Goal: Task Accomplishment & Management: Manage account settings

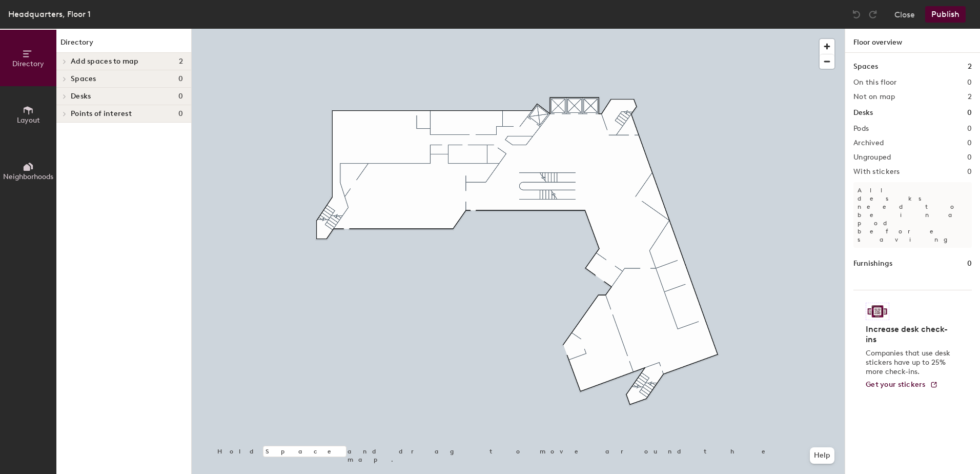
click at [109, 59] on span "Add spaces to map" at bounding box center [105, 61] width 68 height 8
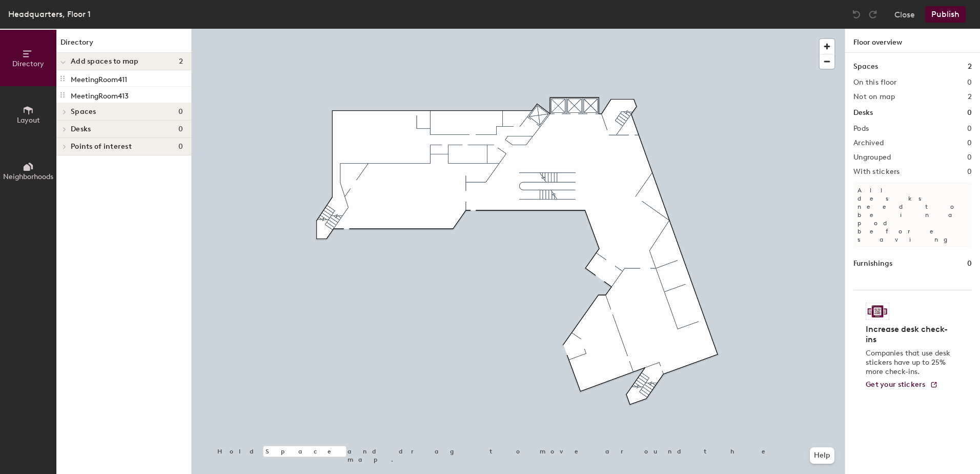
click at [31, 114] on icon at bounding box center [28, 110] width 11 height 11
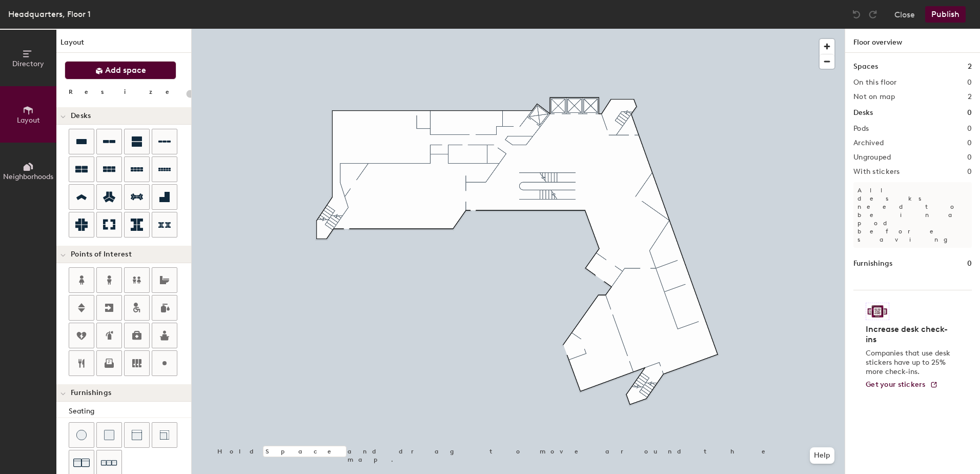
click at [120, 76] on button "Add space" at bounding box center [121, 70] width 112 height 18
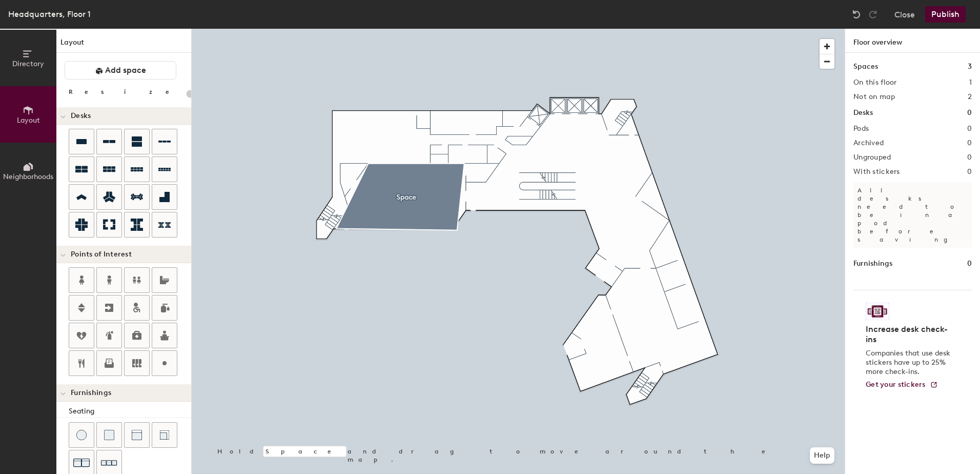
click at [950, 9] on button "Publish" at bounding box center [946, 14] width 41 height 16
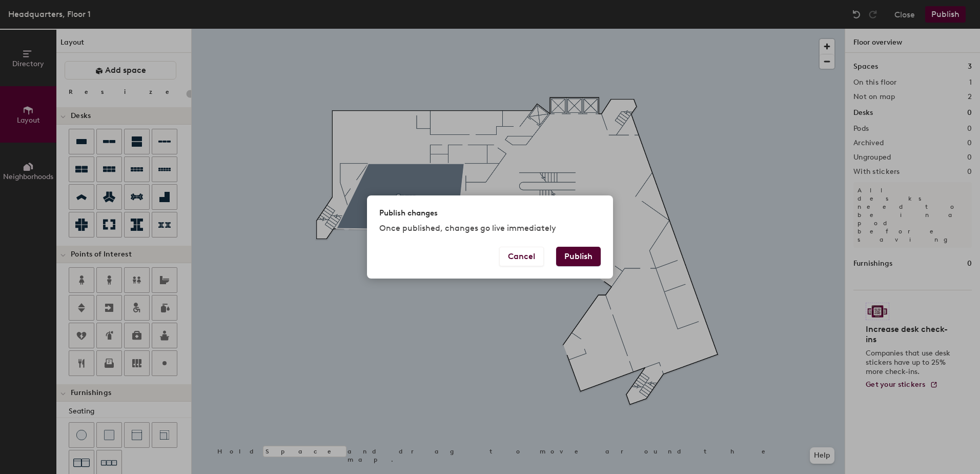
click at [584, 257] on button "Publish" at bounding box center [578, 256] width 45 height 19
type input "20"
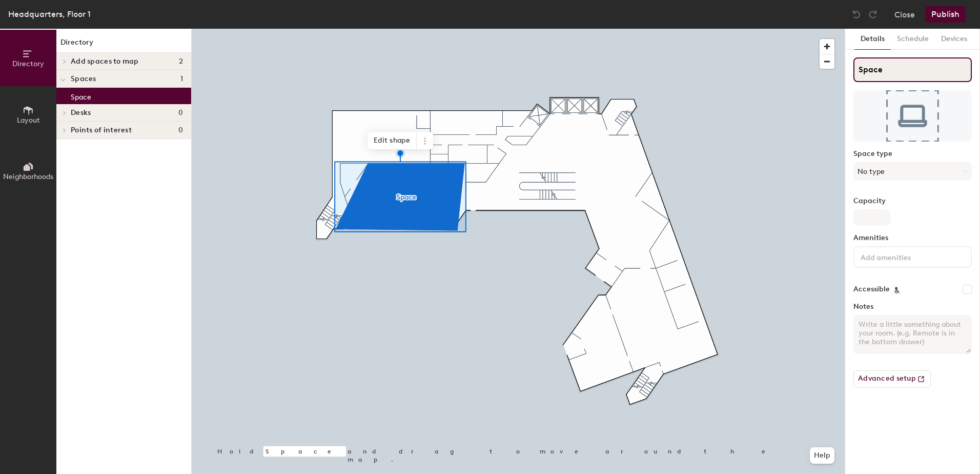
click at [910, 73] on input "Space" at bounding box center [913, 69] width 118 height 25
click at [894, 70] on input "Space" at bounding box center [913, 69] width 118 height 25
type input "S"
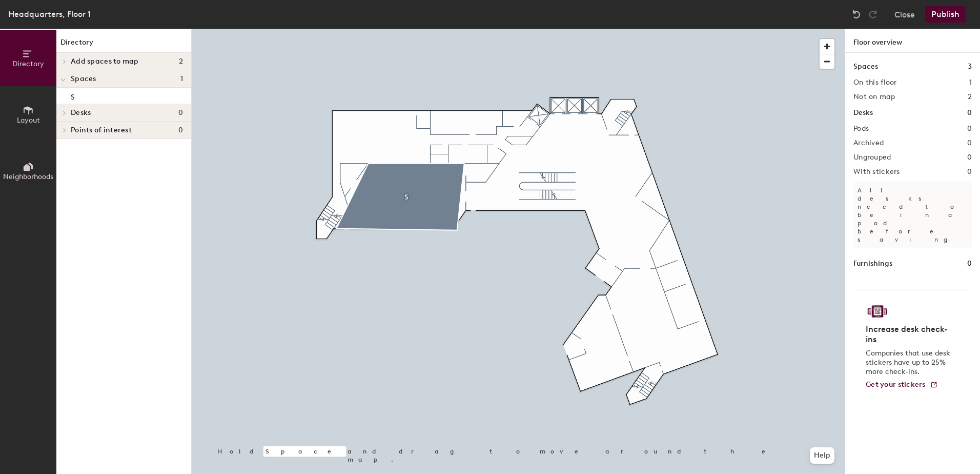
click at [904, 34] on h1 "Floor overview" at bounding box center [913, 41] width 135 height 24
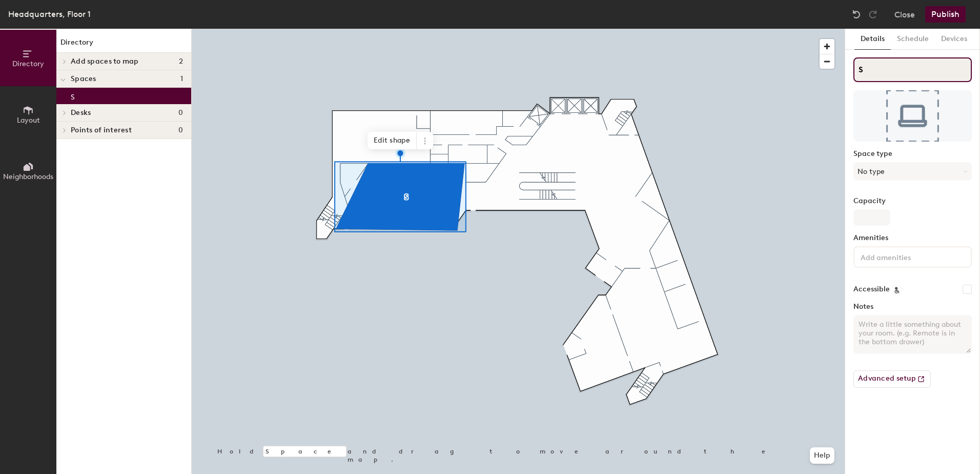
click at [859, 71] on input "S" at bounding box center [913, 69] width 118 height 25
click at [857, 69] on input "S" at bounding box center [913, 69] width 118 height 25
type input "Events Meeting Room"
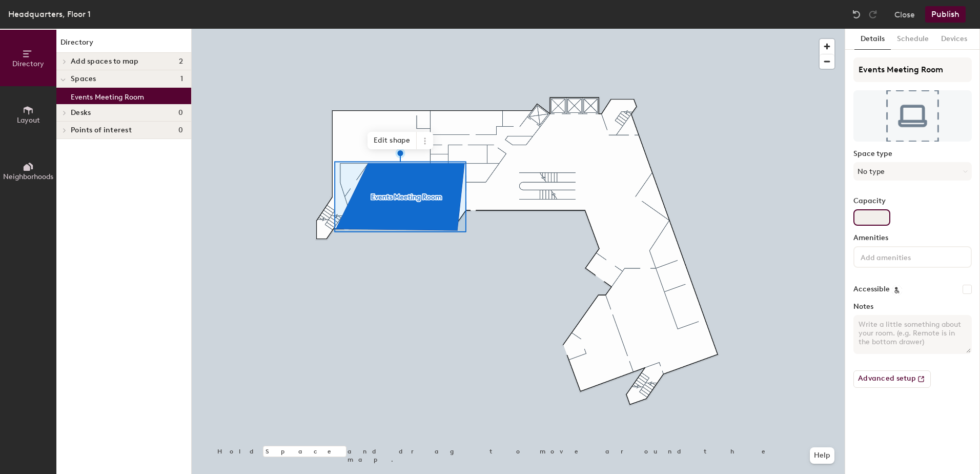
click at [972, 205] on div "Details Schedule Devices Events Meeting Room Space type No type Capacity Amenit…" at bounding box center [913, 251] width 135 height 445
type input "150"
click at [947, 201] on label "Capacity" at bounding box center [913, 201] width 118 height 8
click at [891, 209] on input "150" at bounding box center [872, 217] width 37 height 16
click at [909, 29] on button "Schedule" at bounding box center [913, 39] width 44 height 21
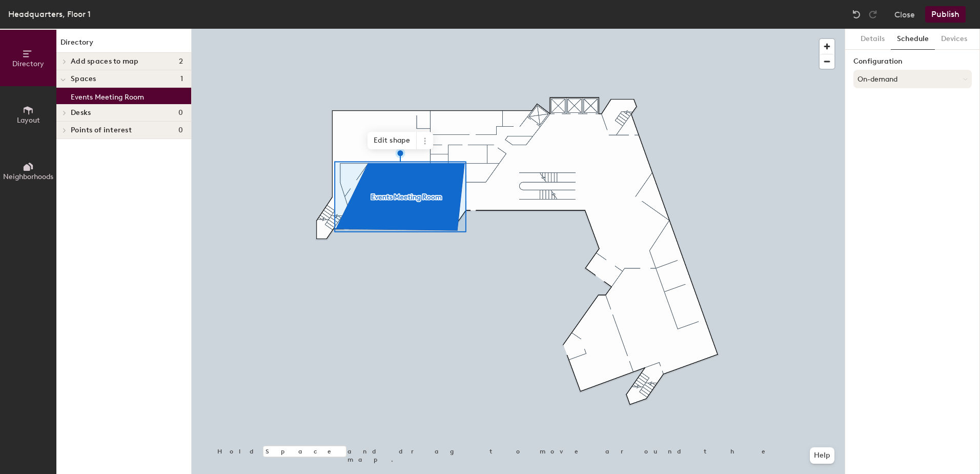
click at [891, 81] on button "On-demand" at bounding box center [913, 79] width 118 height 18
click at [886, 119] on div "Scheduled" at bounding box center [912, 119] width 117 height 15
click at [902, 102] on button "Select account" at bounding box center [913, 101] width 118 height 18
click at [893, 143] on div "Microsoft 365" at bounding box center [912, 142] width 117 height 15
click at [900, 142] on input at bounding box center [913, 141] width 118 height 18
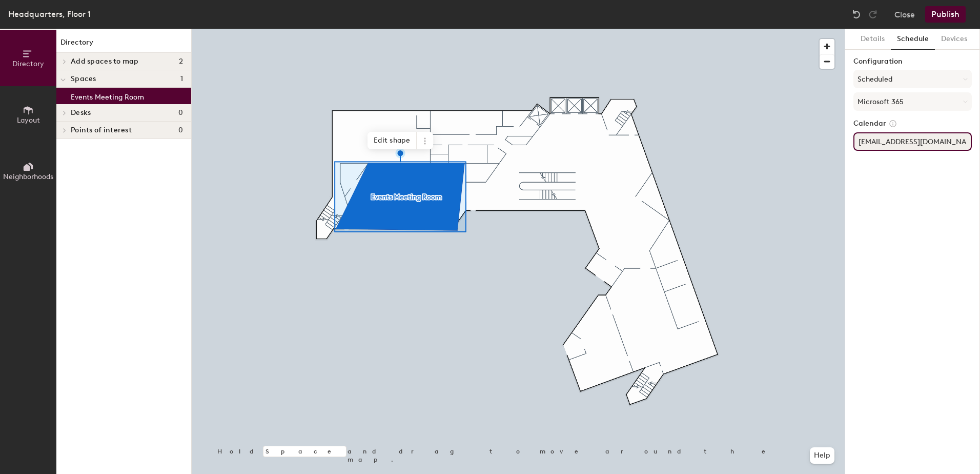
scroll to position [0, 1]
type input "eventsmeetingroom103@aia.org"
click at [918, 169] on div "Details Schedule Devices Configuration Scheduled Microsoft 365 Calendar eventsm…" at bounding box center [913, 251] width 135 height 445
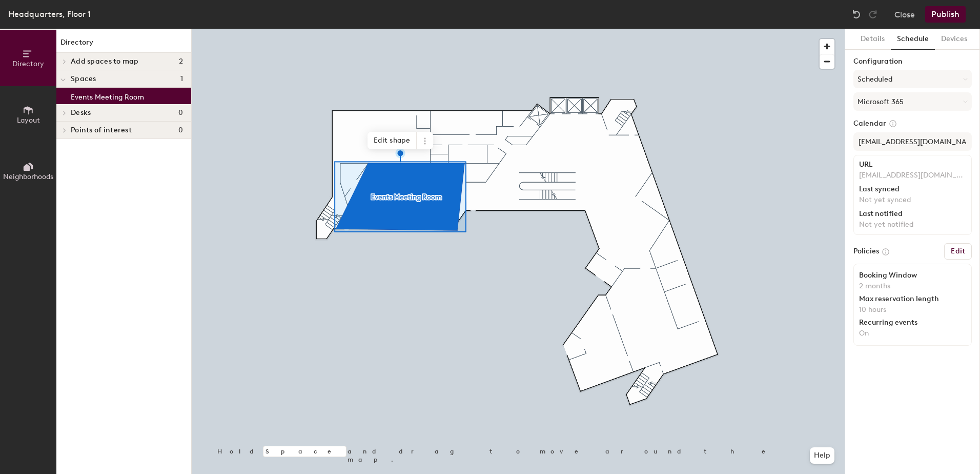
click at [960, 252] on h6 "Edit" at bounding box center [958, 251] width 14 height 8
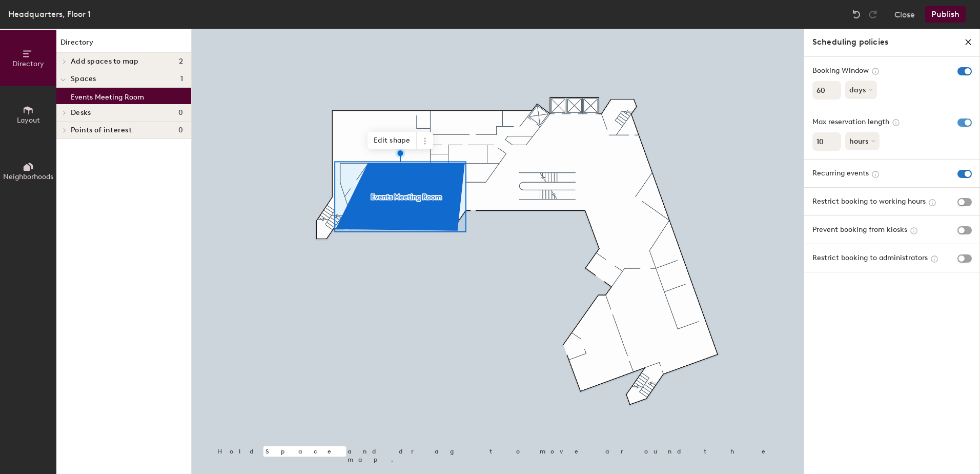
click at [962, 123] on span "button" at bounding box center [965, 122] width 14 height 8
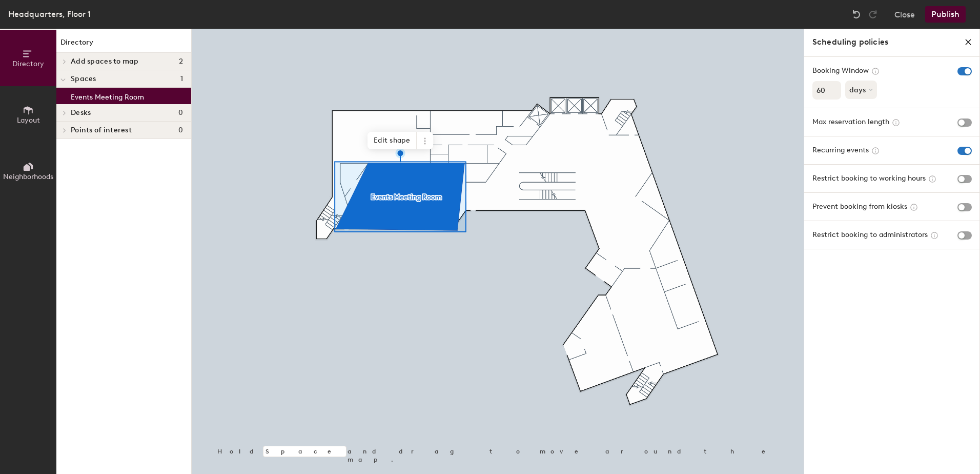
drag, startPoint x: 827, startPoint y: 91, endPoint x: 805, endPoint y: 91, distance: 22.1
click at [805, 91] on div "Booking Window 60 days" at bounding box center [893, 82] width 176 height 51
type input "365"
click at [944, 13] on button "Publish" at bounding box center [946, 14] width 41 height 16
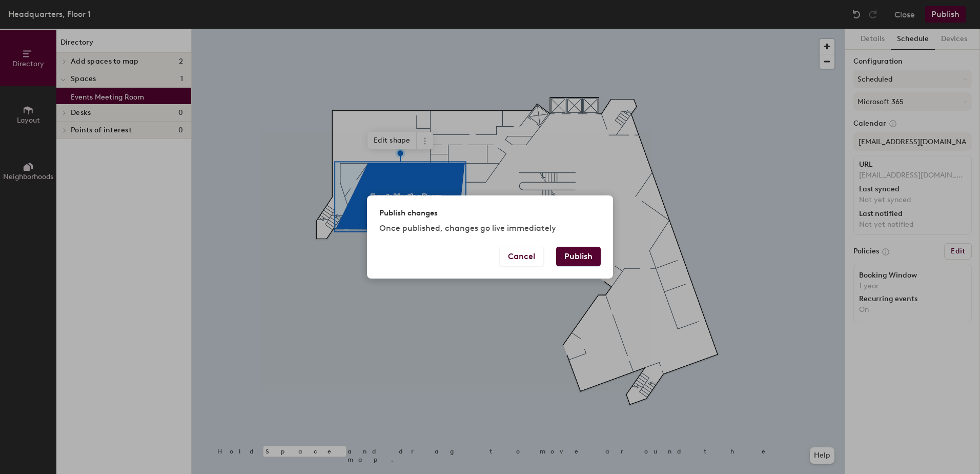
click at [576, 254] on button "Publish" at bounding box center [578, 256] width 45 height 19
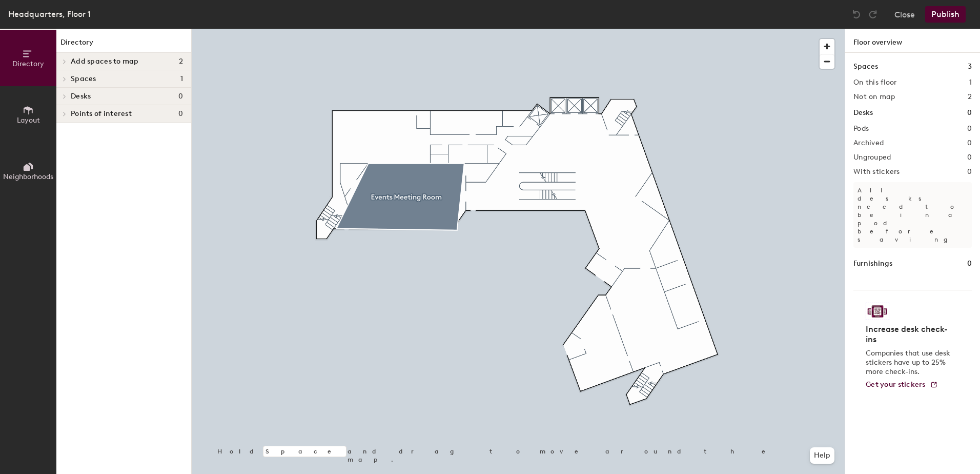
click at [29, 113] on icon at bounding box center [28, 110] width 9 height 8
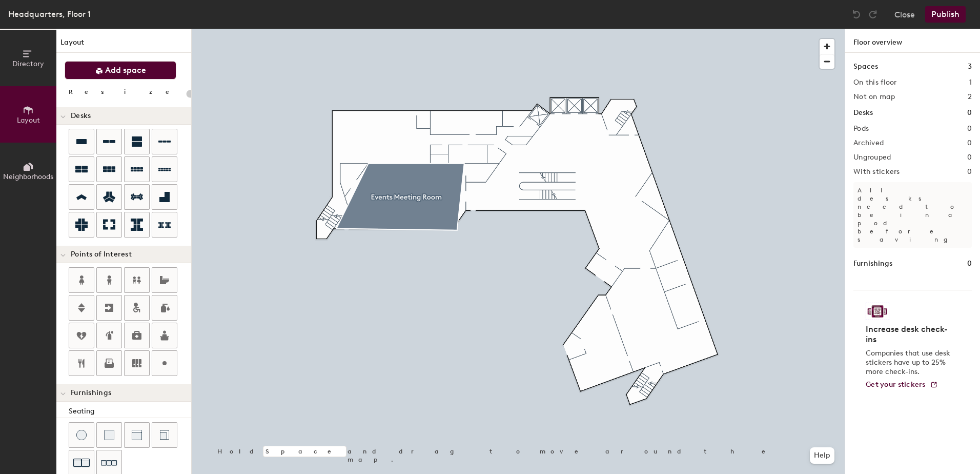
click at [121, 68] on span "Add space" at bounding box center [125, 70] width 41 height 10
click at [144, 73] on span "Add space" at bounding box center [125, 70] width 41 height 10
click at [123, 67] on span "Add space" at bounding box center [125, 70] width 41 height 10
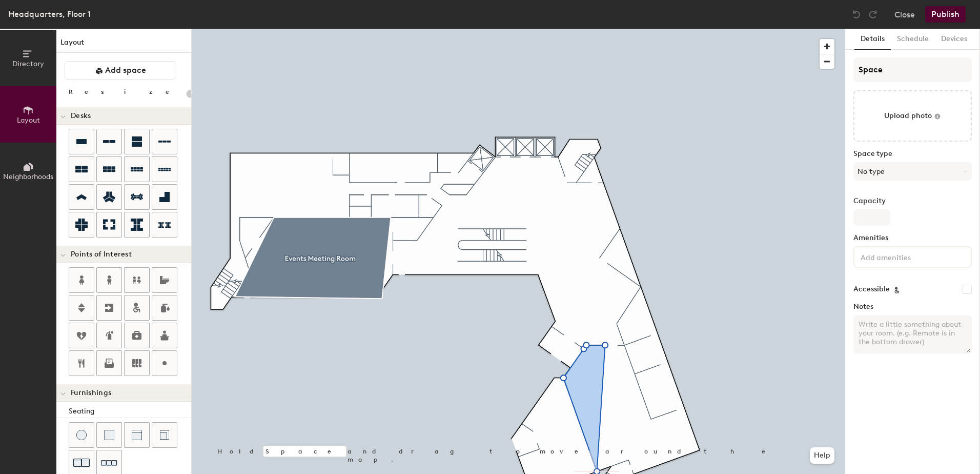
click at [597, 473] on html "Skip navigation Schedule Office People Analytics Visits Deliveries Services Man…" at bounding box center [490, 237] width 980 height 474
click at [596, 473] on html "Skip navigation Schedule Office People Analytics Visits Deliveries Services Man…" at bounding box center [490, 237] width 980 height 474
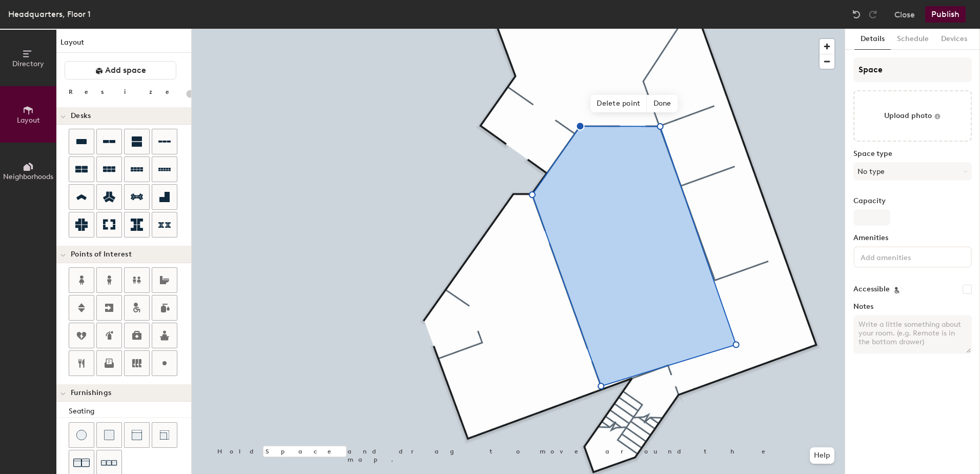
type input "20"
click at [893, 70] on input "Space" at bounding box center [913, 69] width 118 height 25
click at [804, 76] on div "Directory Layout Neighborhoods Layout Add space Resize Desks Points of Interest…" at bounding box center [490, 251] width 980 height 445
type input "Gall"
type input "20"
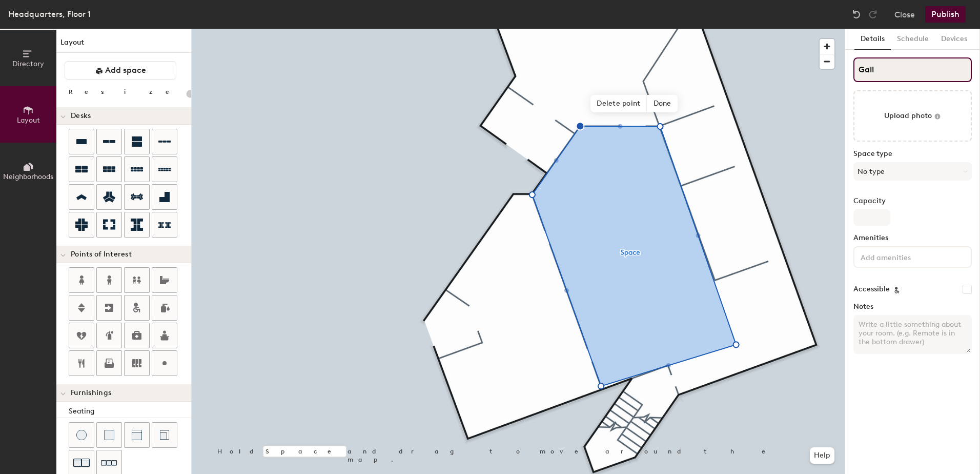
type input "[PERSON_NAME]"
type input "20"
type input "Gallar"
type input "20"
type input "Gallary"
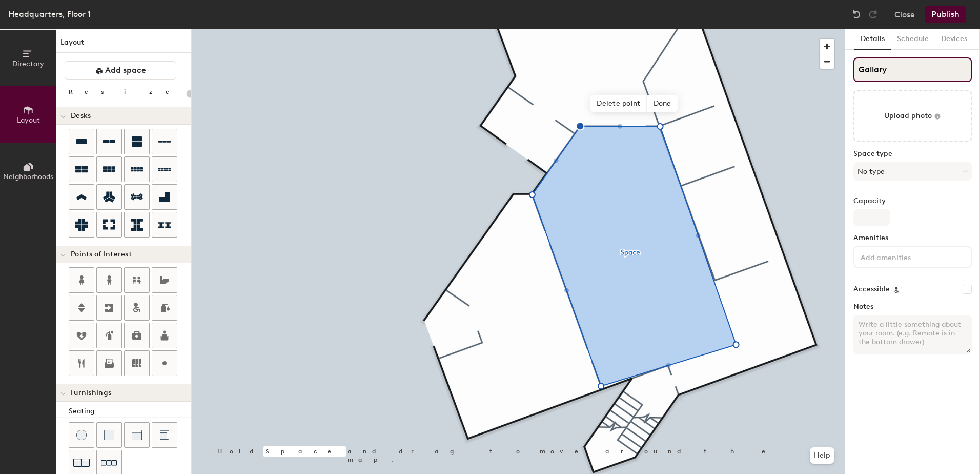
type input "20"
type input "Galla"
type input "20"
type input "Gallery"
type input "20"
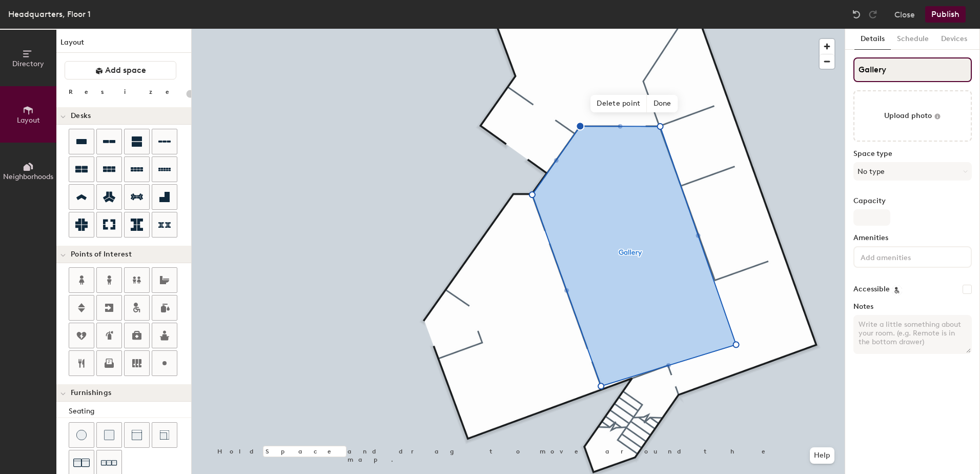
type input "Gallery"
click at [876, 216] on input "Capacity" at bounding box center [872, 217] width 37 height 16
type input "6"
type input "20"
type input "63"
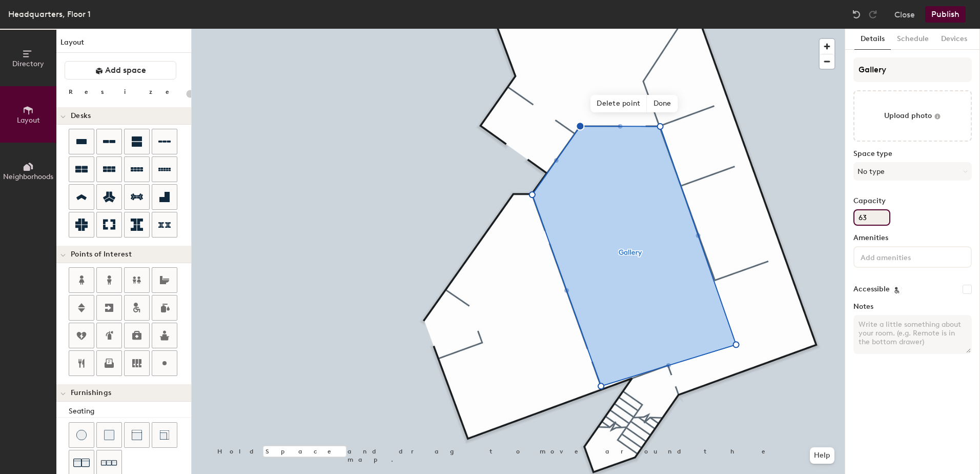
type input "20"
type input "63"
click at [938, 172] on button "No type" at bounding box center [913, 171] width 118 height 18
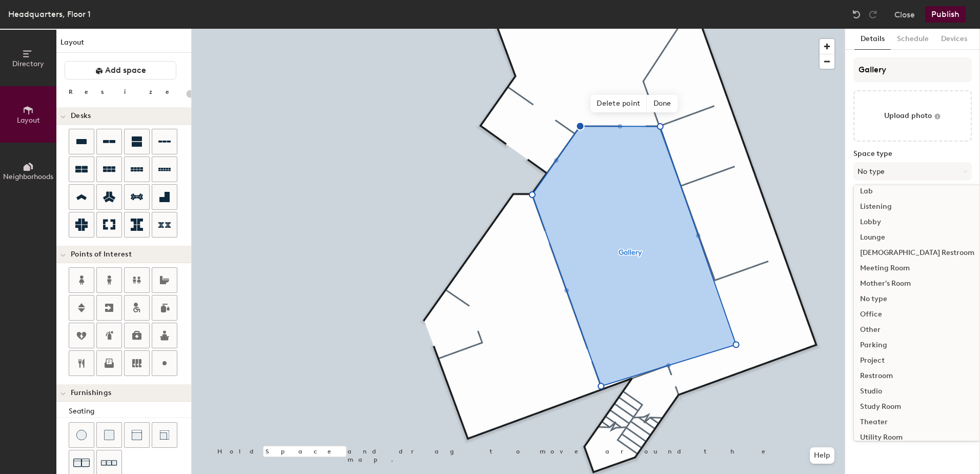
scroll to position [230, 0]
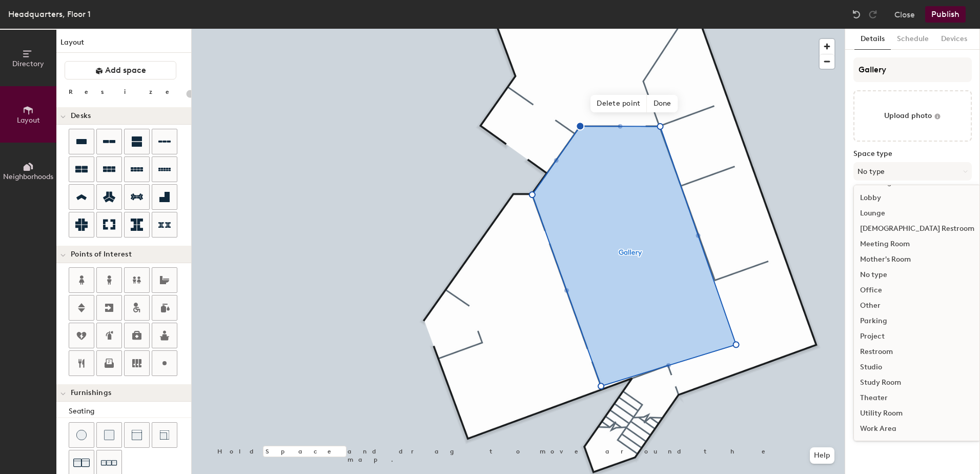
click at [873, 365] on div "Studio" at bounding box center [917, 366] width 127 height 15
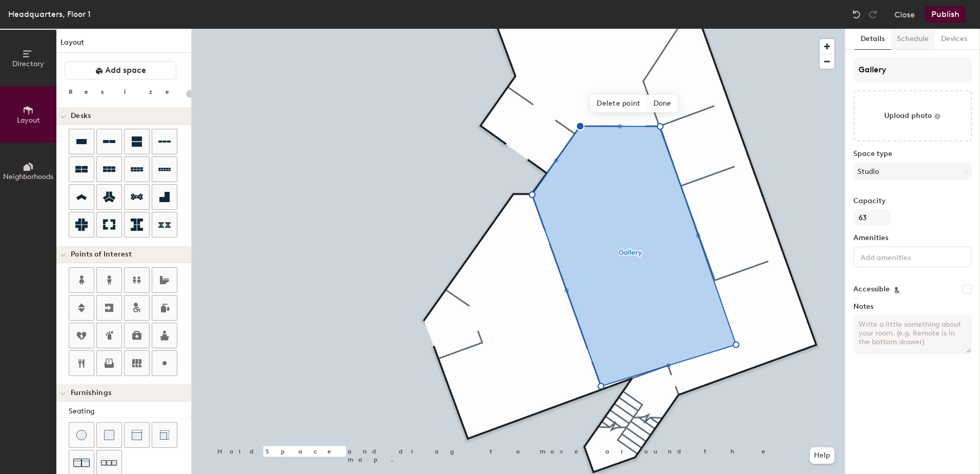
click at [910, 42] on button "Schedule" at bounding box center [913, 39] width 44 height 21
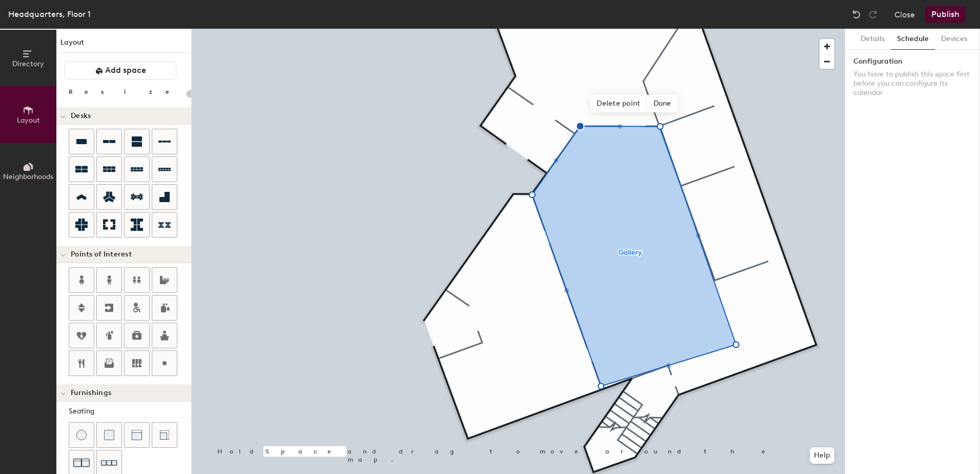
click at [948, 13] on button "Publish" at bounding box center [946, 14] width 41 height 16
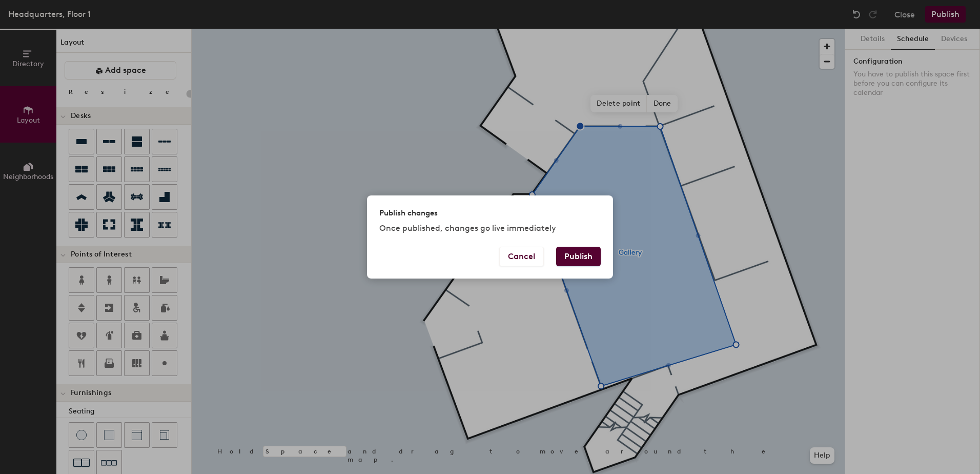
click at [577, 258] on button "Publish" at bounding box center [578, 256] width 45 height 19
type input "20"
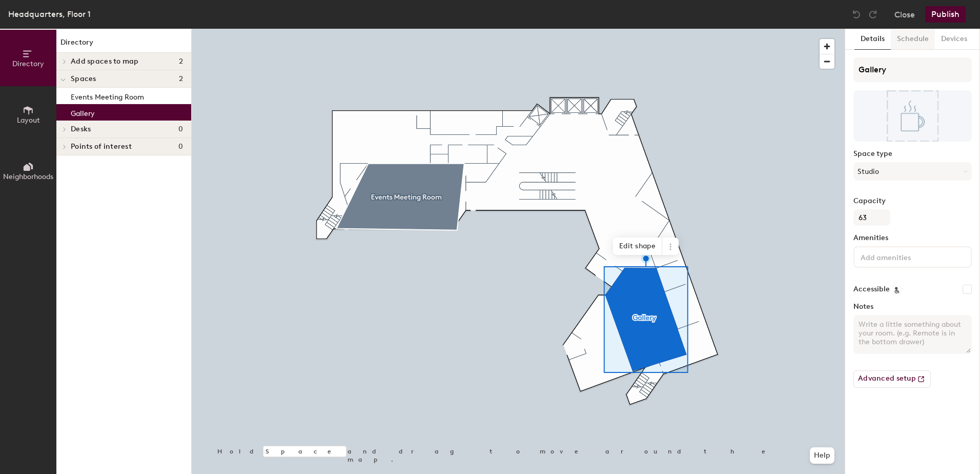
click at [914, 38] on button "Schedule" at bounding box center [913, 39] width 44 height 21
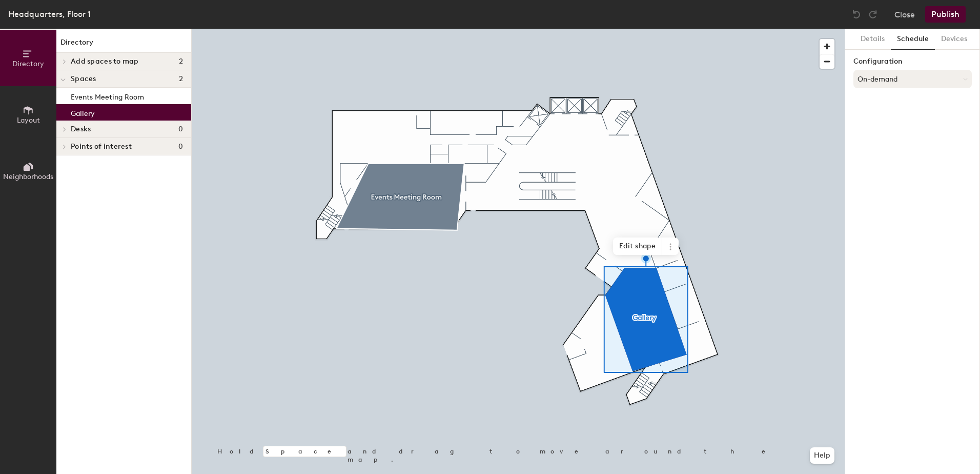
click at [912, 76] on button "On-demand" at bounding box center [913, 79] width 118 height 18
click at [885, 115] on div "Scheduled" at bounding box center [912, 119] width 117 height 15
click at [902, 97] on button "Select account" at bounding box center [913, 101] width 118 height 18
click at [891, 142] on div "Microsoft 365" at bounding box center [912, 142] width 117 height 15
click at [895, 142] on input at bounding box center [913, 141] width 118 height 18
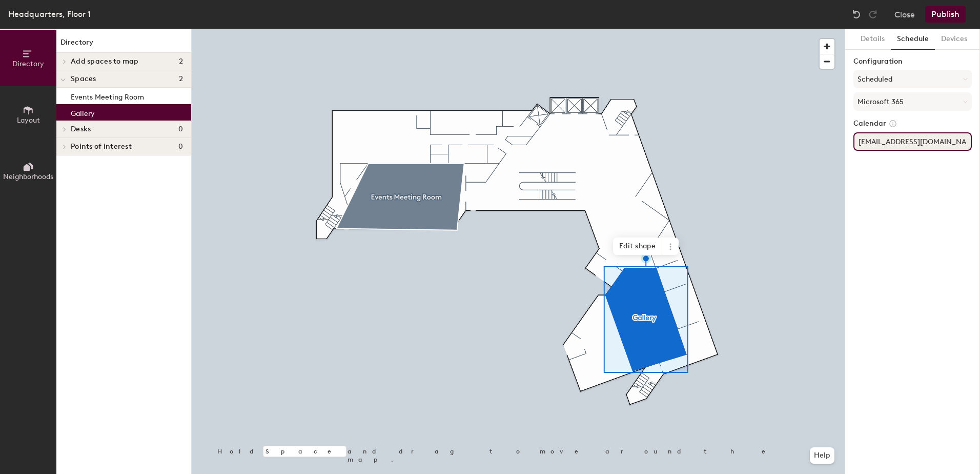
click at [940, 138] on input "gallery@aia.org" at bounding box center [913, 141] width 118 height 18
type input "gallery@aia.org"
click at [928, 178] on div "Details Schedule Devices Configuration Scheduled Microsoft 365 Calendar gallery…" at bounding box center [913, 251] width 135 height 445
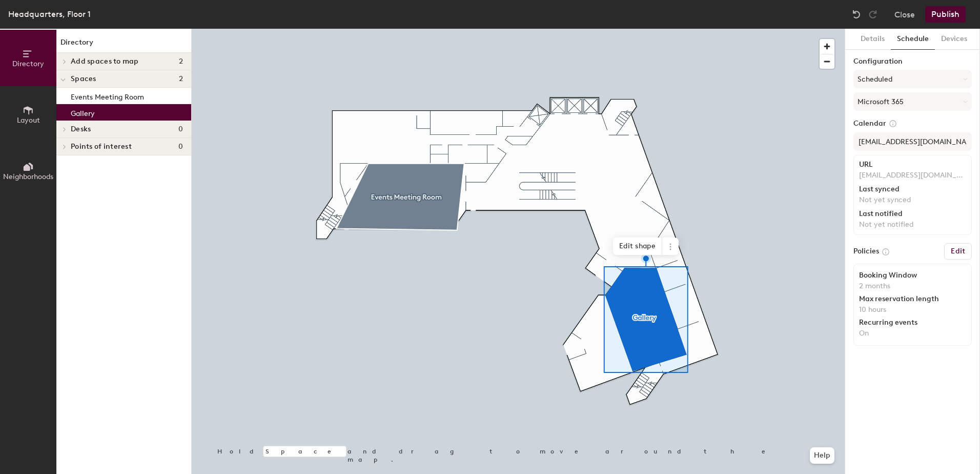
click at [959, 252] on h6 "Edit" at bounding box center [958, 251] width 14 height 8
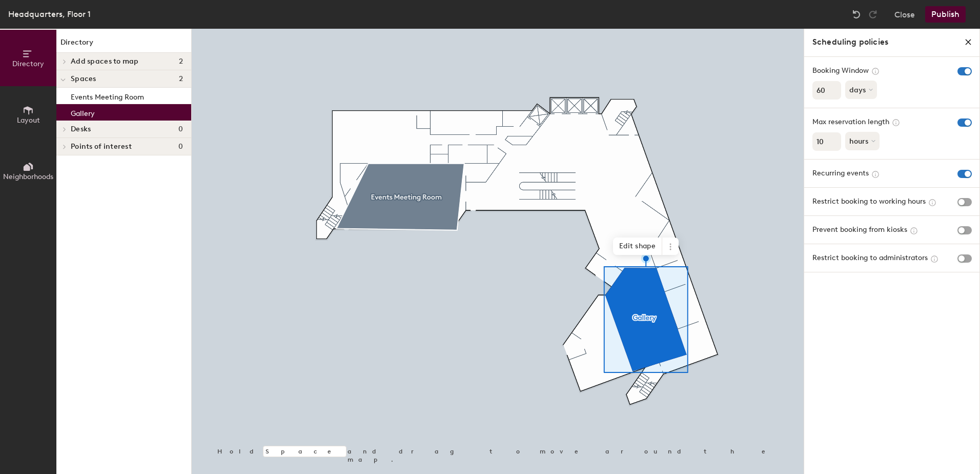
click at [957, 123] on div "Max reservation length" at bounding box center [892, 121] width 159 height 11
click at [960, 122] on span "button" at bounding box center [965, 122] width 14 height 8
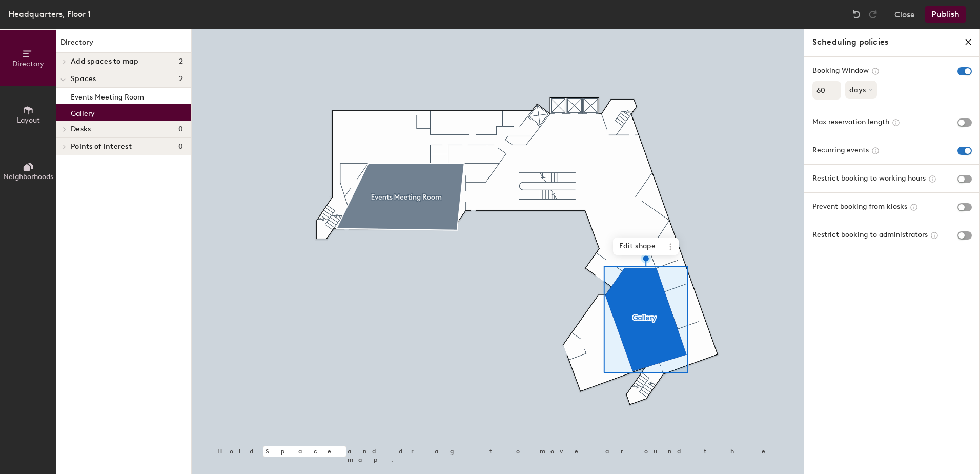
click at [754, 96] on div "Directory Layout Neighborhoods Directory Add spaces to map 2 MeetingRoom411 Mee…" at bounding box center [490, 251] width 980 height 445
type input "365"
click at [944, 13] on button "Publish" at bounding box center [946, 14] width 41 height 16
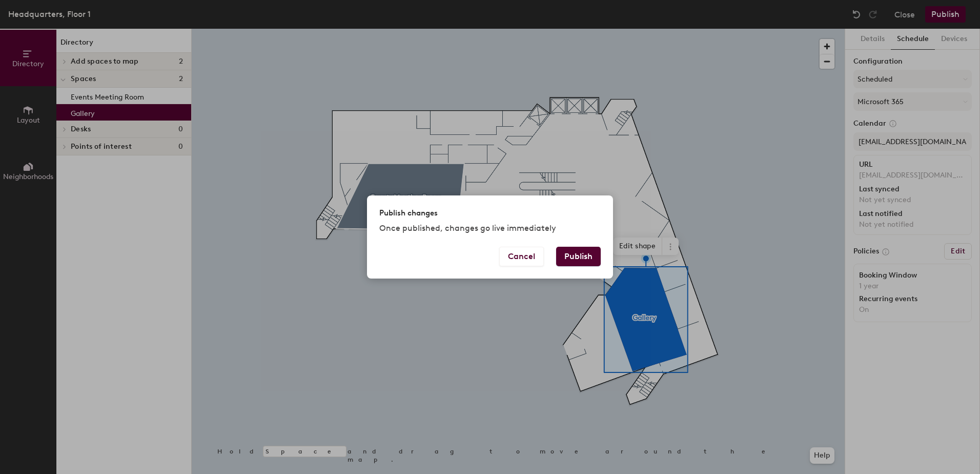
click at [593, 258] on button "Publish" at bounding box center [578, 256] width 45 height 19
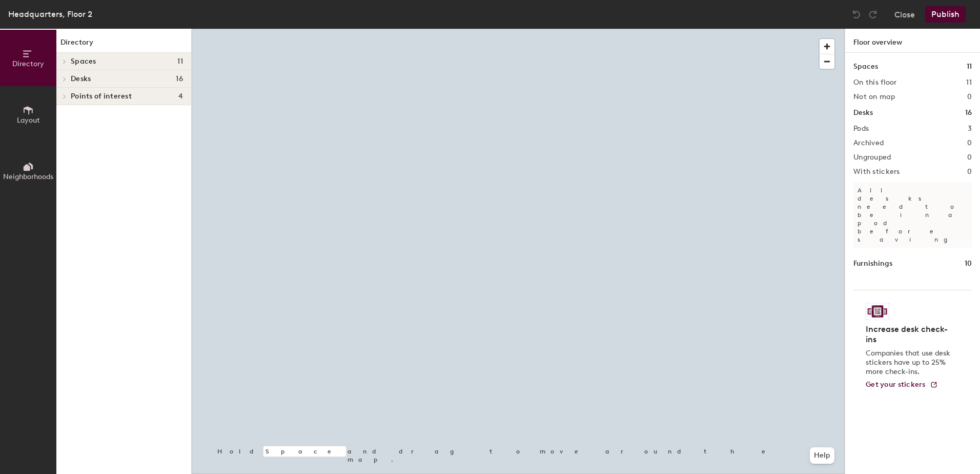
click at [34, 122] on span "Layout" at bounding box center [28, 120] width 23 height 9
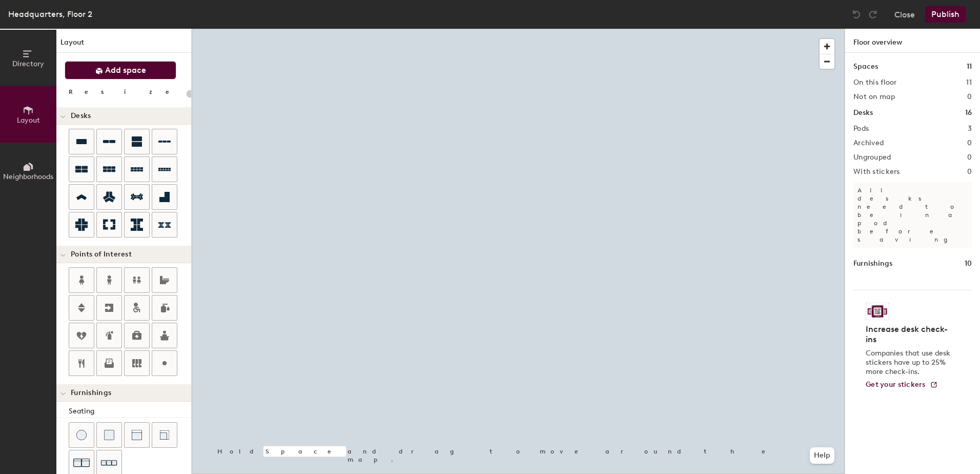
click at [127, 72] on span "Add space" at bounding box center [125, 70] width 41 height 10
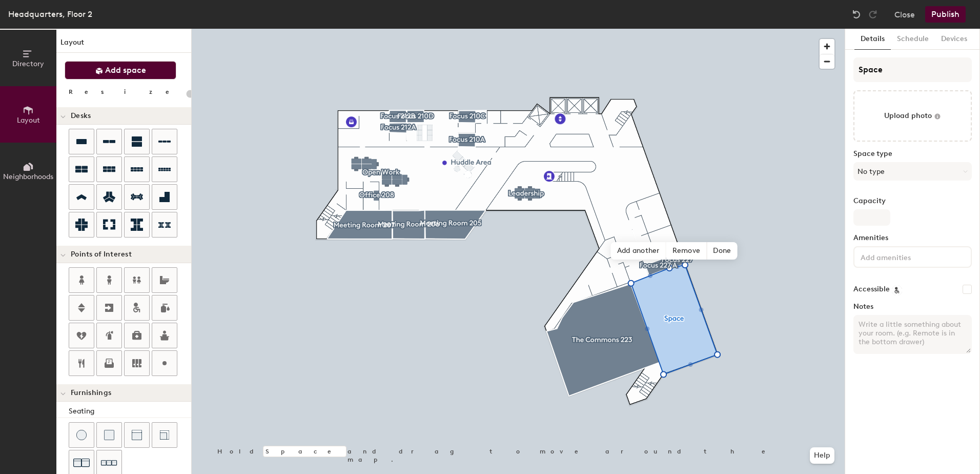
type input "20"
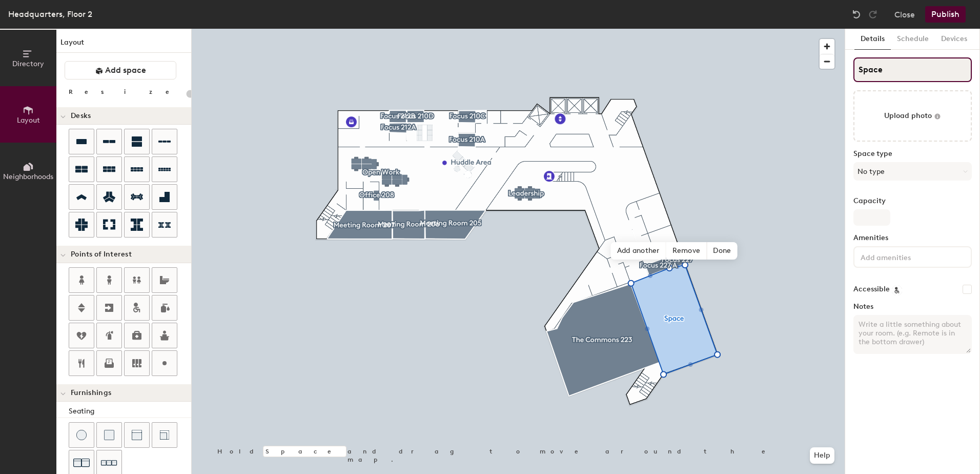
click at [890, 73] on input "Space" at bounding box center [913, 69] width 118 height 25
click at [748, 84] on div "Directory Layout Neighborhoods Layout Add space Resize Desks Points of Interest…" at bounding box center [490, 251] width 980 height 445
paste input "CommonsCollabRoom@aia.org"
type input "CommonsCollabRoom@aia.org"
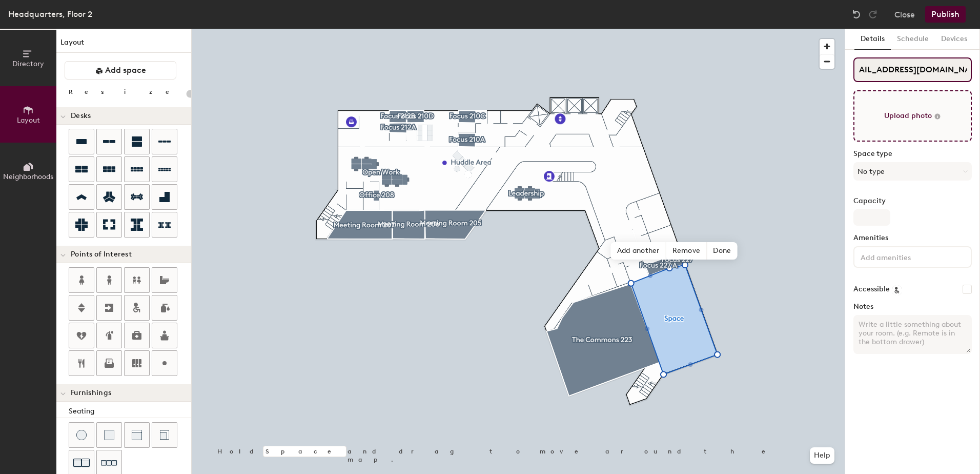
type input "20"
drag, startPoint x: 933, startPoint y: 71, endPoint x: 993, endPoint y: 68, distance: 60.1
click at [980, 68] on html "Skip navigation Schedule Office People Analytics Visits Deliveries Services Man…" at bounding box center [490, 237] width 980 height 474
type input "CommonsCollabRoom"
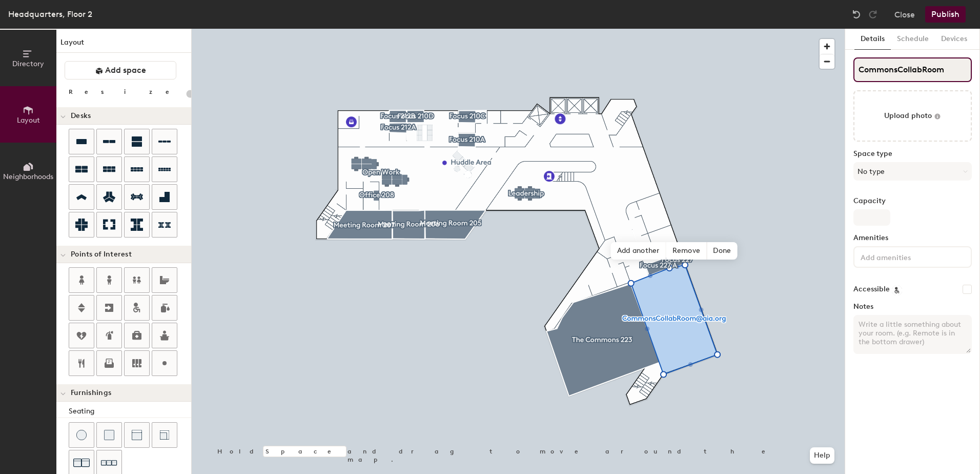
scroll to position [0, 0]
type input "20"
click at [898, 69] on input "CommonsCollabRoom" at bounding box center [913, 69] width 118 height 25
type input "Commons CollabRoom"
type input "20"
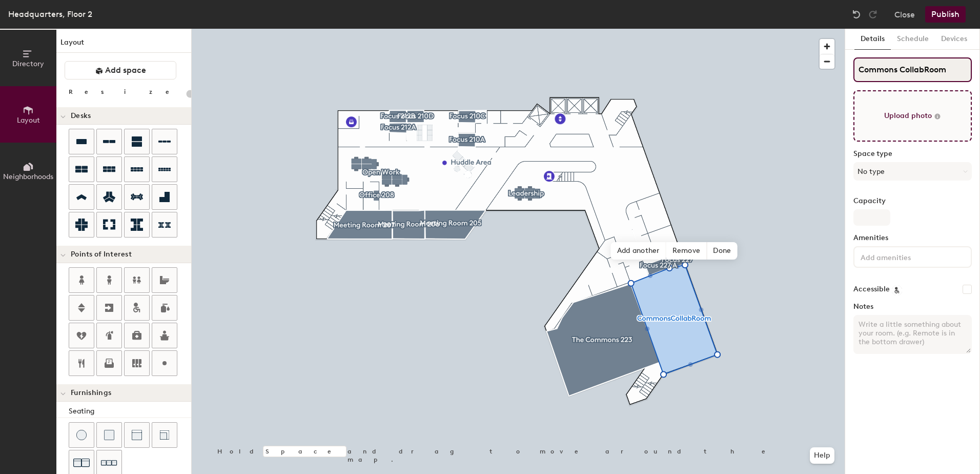
type input "Commons Collab Room"
type input "20"
type input "Commons Collab Room"
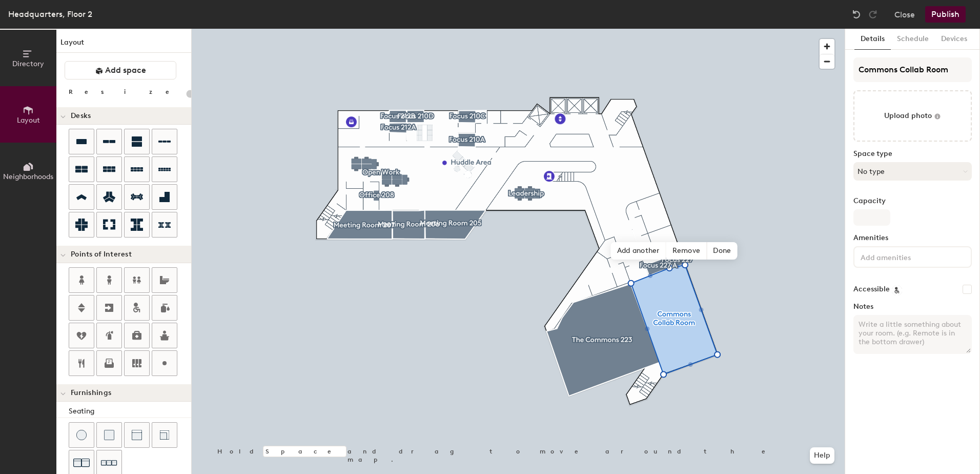
click at [961, 172] on button "No type" at bounding box center [913, 171] width 118 height 18
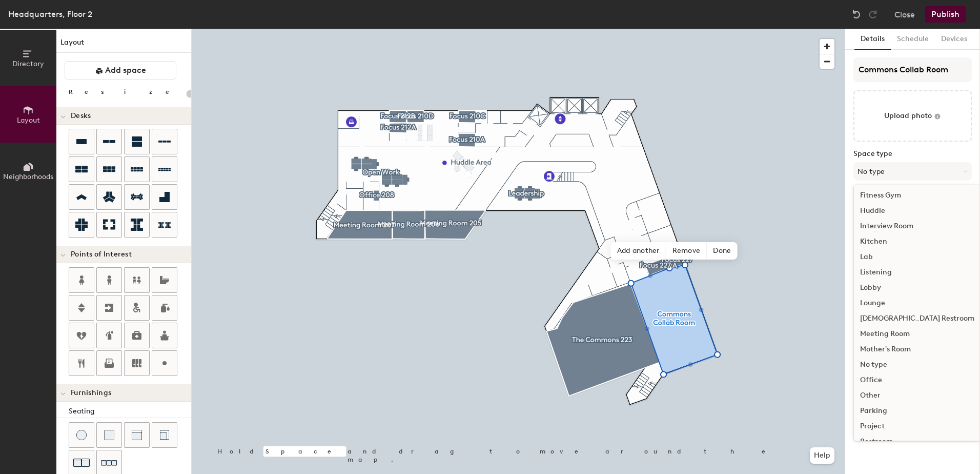
scroll to position [154, 0]
click at [894, 317] on div "Meeting Room" at bounding box center [917, 319] width 127 height 15
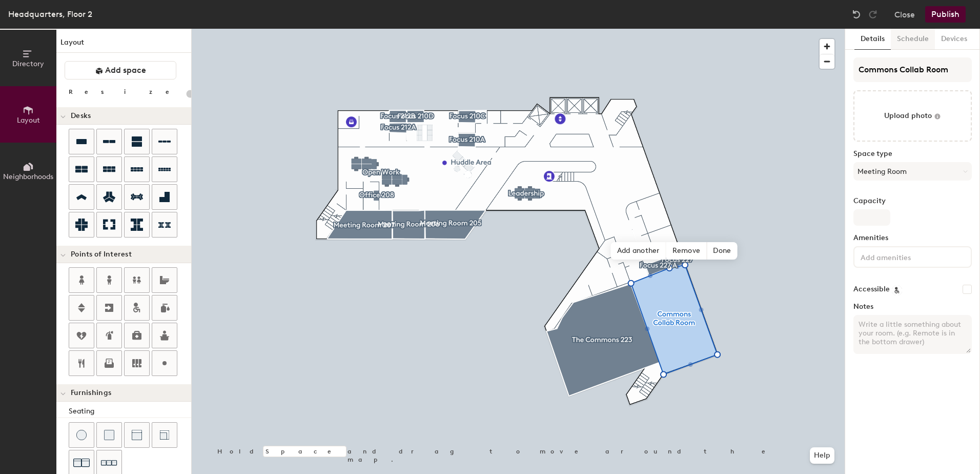
click at [916, 37] on button "Schedule" at bounding box center [913, 39] width 44 height 21
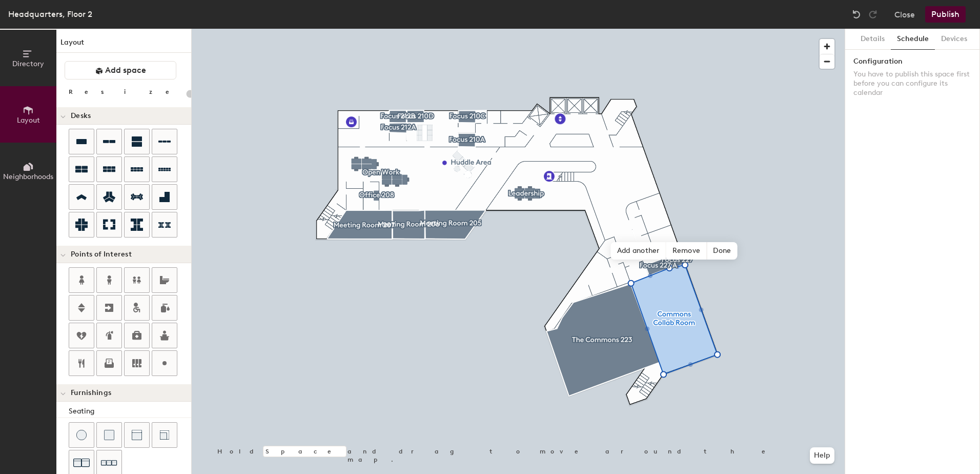
click at [945, 12] on button "Publish" at bounding box center [946, 14] width 41 height 16
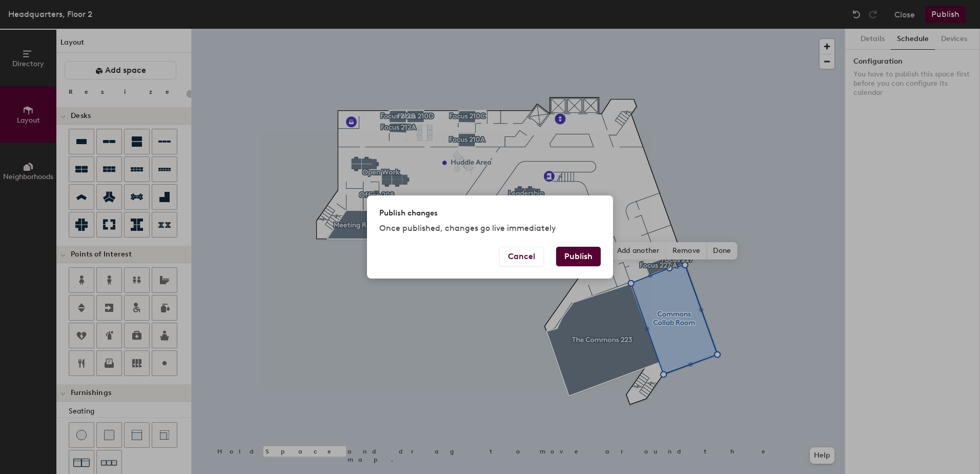
click at [583, 262] on button "Publish" at bounding box center [578, 256] width 45 height 19
type input "20"
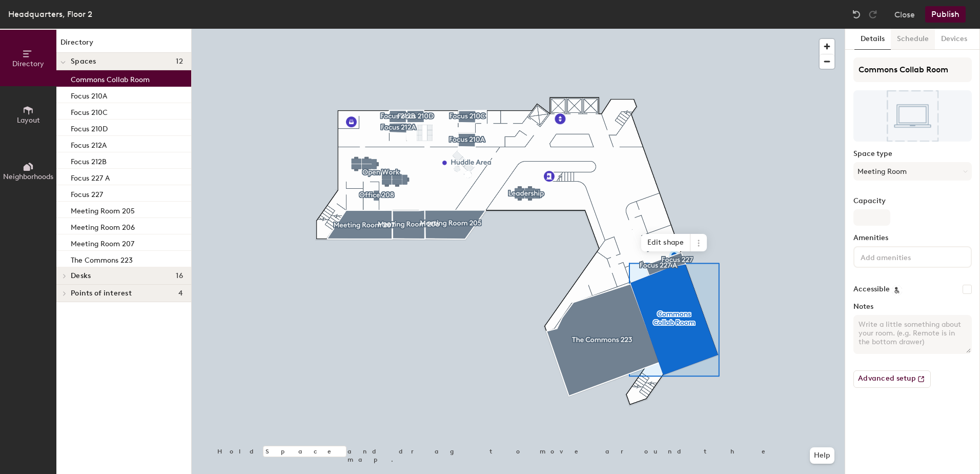
click at [917, 38] on button "Schedule" at bounding box center [913, 39] width 44 height 21
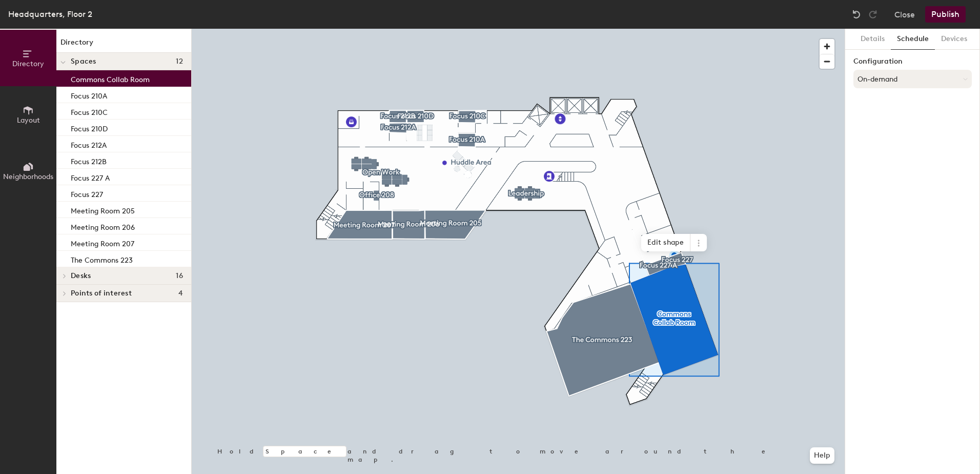
click at [910, 78] on button "On-demand" at bounding box center [913, 79] width 118 height 18
click at [897, 116] on div at bounding box center [902, 119] width 11 height 11
click at [902, 103] on button "Select account" at bounding box center [913, 101] width 118 height 18
click at [896, 143] on div "Microsoft 365" at bounding box center [912, 142] width 117 height 15
click at [919, 146] on input at bounding box center [913, 141] width 118 height 18
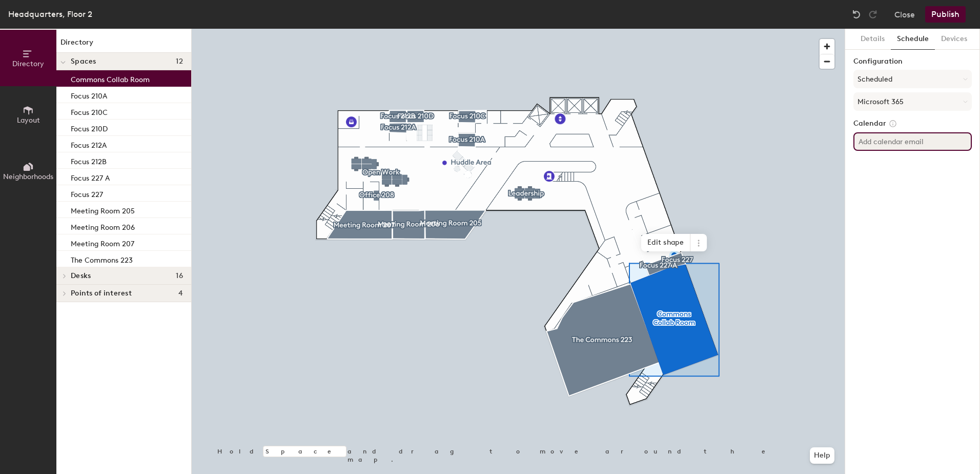
paste input "[EMAIL_ADDRESS][DOMAIN_NAME]"
type input "[EMAIL_ADDRESS][DOMAIN_NAME]"
click at [930, 173] on div "Details Schedule Devices Configuration Scheduled Microsoft 365 Calendar [EMAIL_…" at bounding box center [913, 251] width 135 height 445
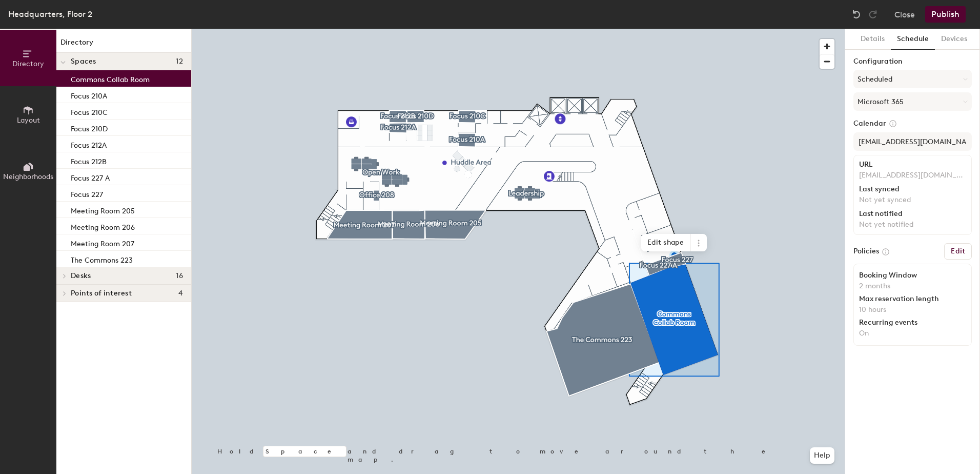
click at [960, 248] on h6 "Edit" at bounding box center [958, 251] width 14 height 8
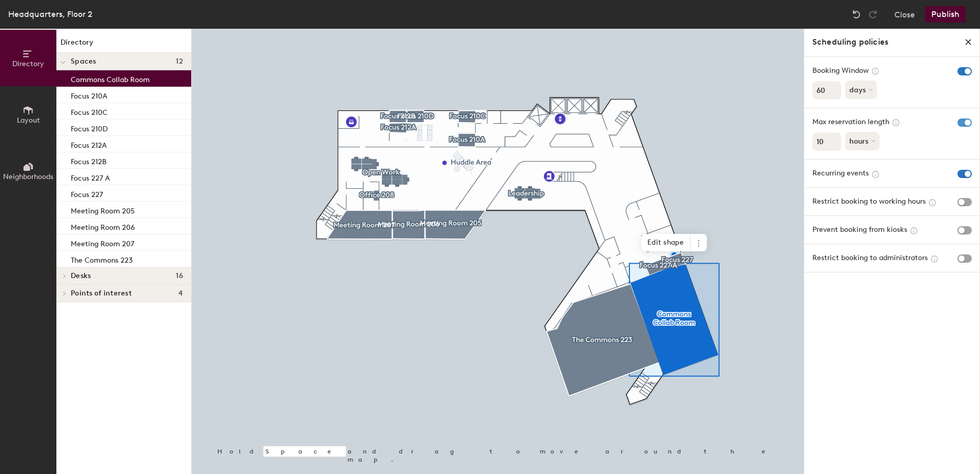
click at [964, 126] on div at bounding box center [965, 121] width 14 height 11
click at [960, 123] on span "button" at bounding box center [965, 122] width 14 height 8
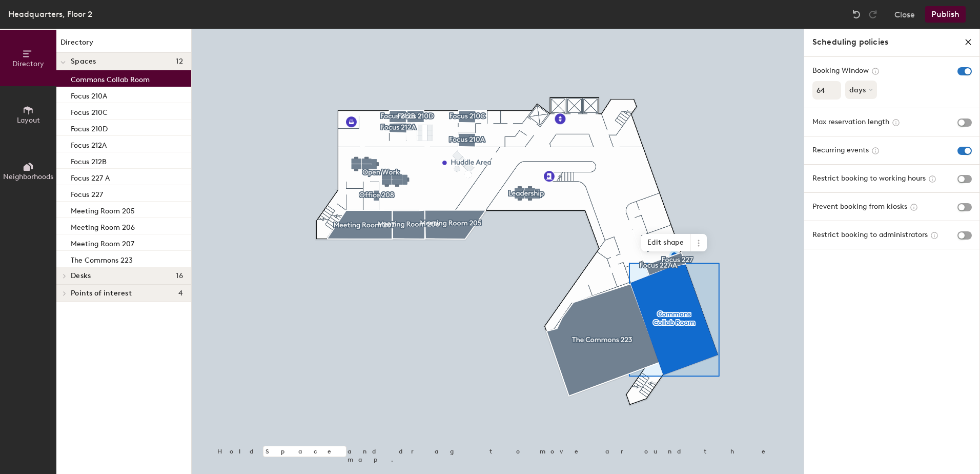
click at [832, 89] on input "64" at bounding box center [827, 90] width 29 height 18
click at [732, 92] on div "Directory Layout Neighborhoods Directory Spaces 12 Commons Collab Room Focus 21…" at bounding box center [490, 251] width 980 height 445
type input "365"
click at [948, 11] on button "Publish" at bounding box center [946, 14] width 41 height 16
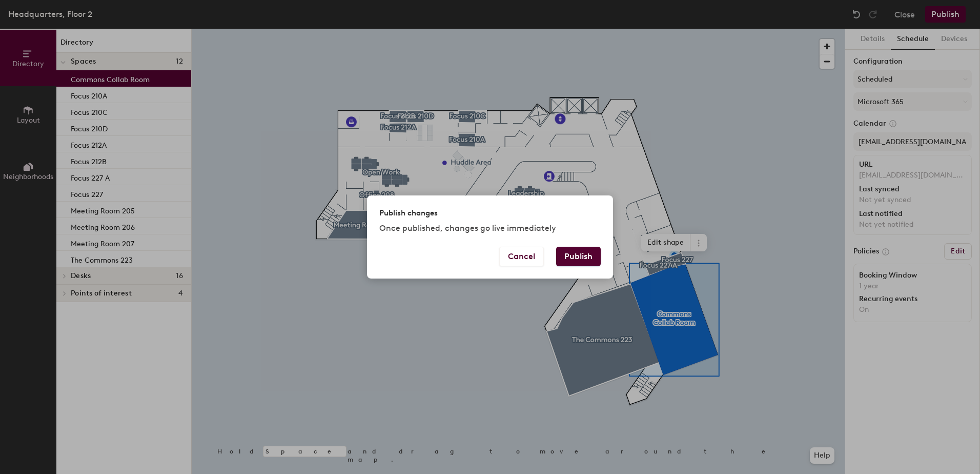
click at [584, 252] on button "Publish" at bounding box center [578, 256] width 45 height 19
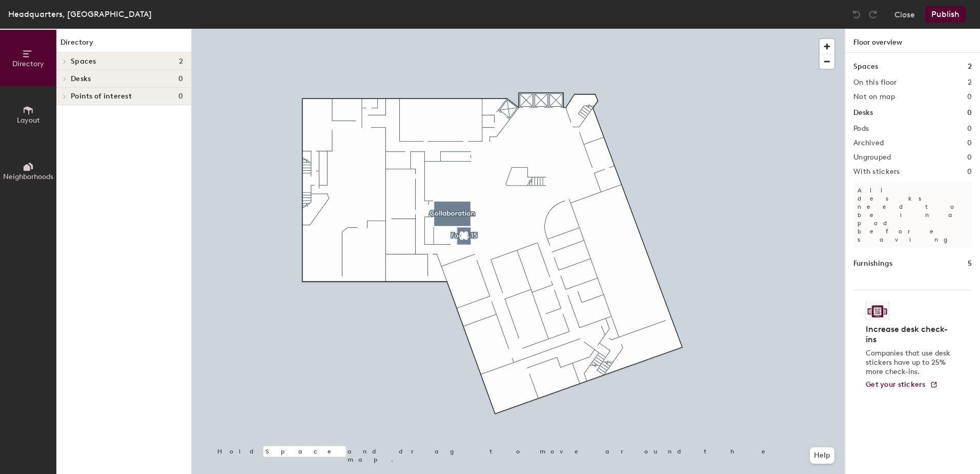
click at [24, 119] on span "Layout" at bounding box center [28, 120] width 23 height 9
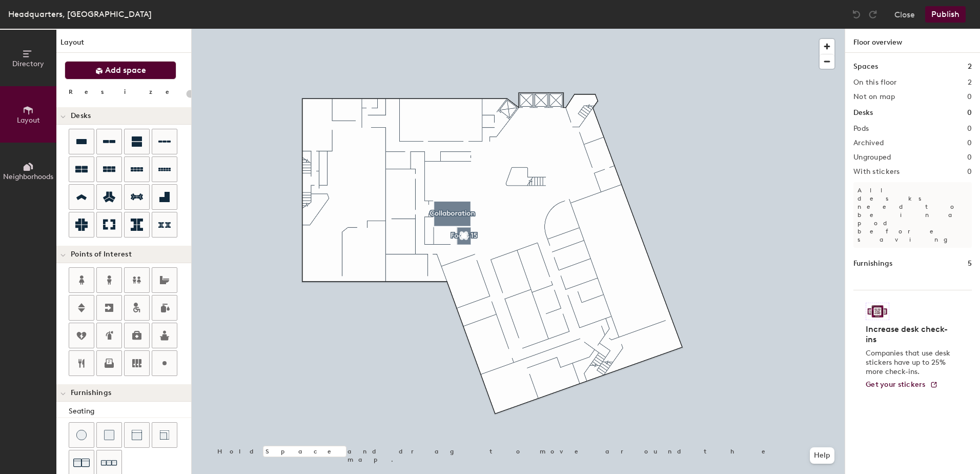
click at [129, 68] on span "Add space" at bounding box center [125, 70] width 41 height 10
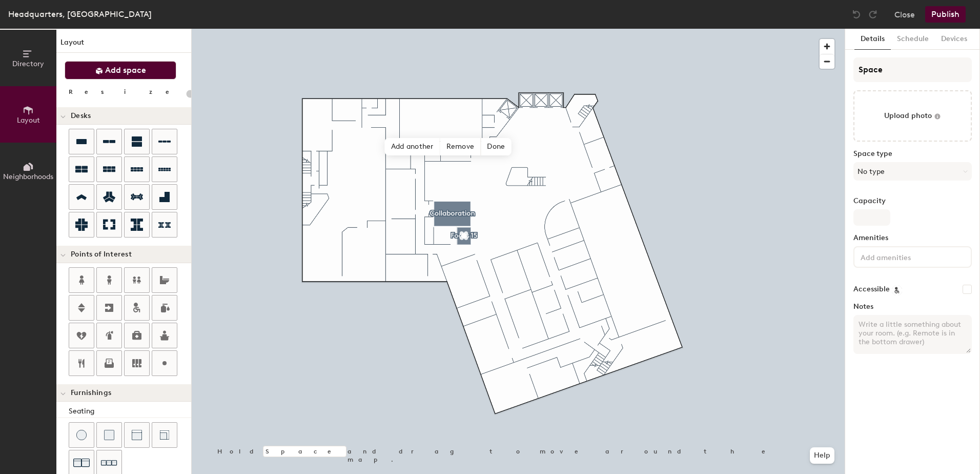
type input "20"
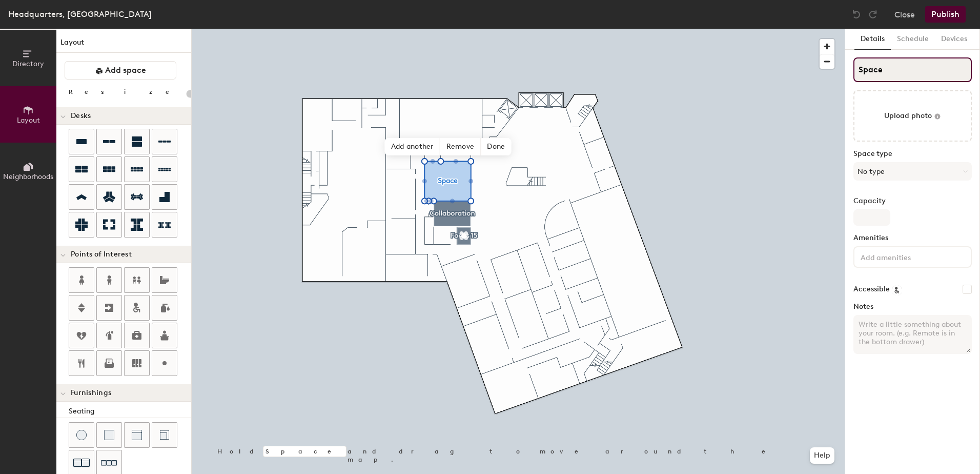
click at [894, 68] on input "Space" at bounding box center [913, 69] width 118 height 25
click at [797, 77] on div "Directory Layout Neighborhoods Layout Add space Resize Desks Points of Interest…" at bounding box center [490, 251] width 980 height 445
type input "W"
type input "20"
type input "Work"
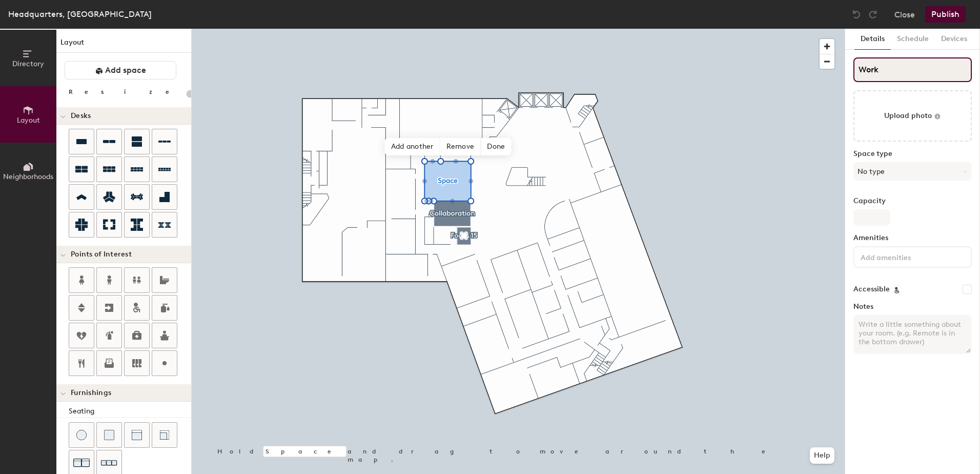
type input "20"
type input "Works"
type input "20"
type input "Workshop"
type input "20"
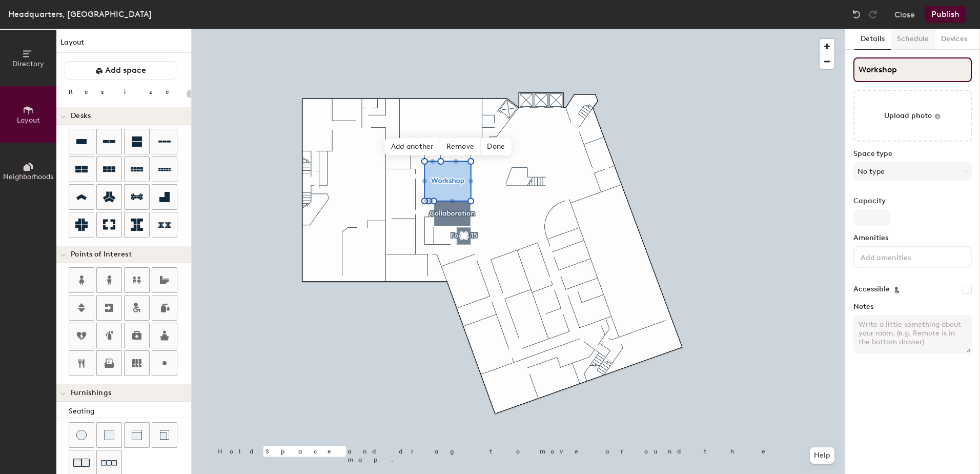
type input "Workshop"
click at [910, 39] on button "Schedule" at bounding box center [913, 39] width 44 height 21
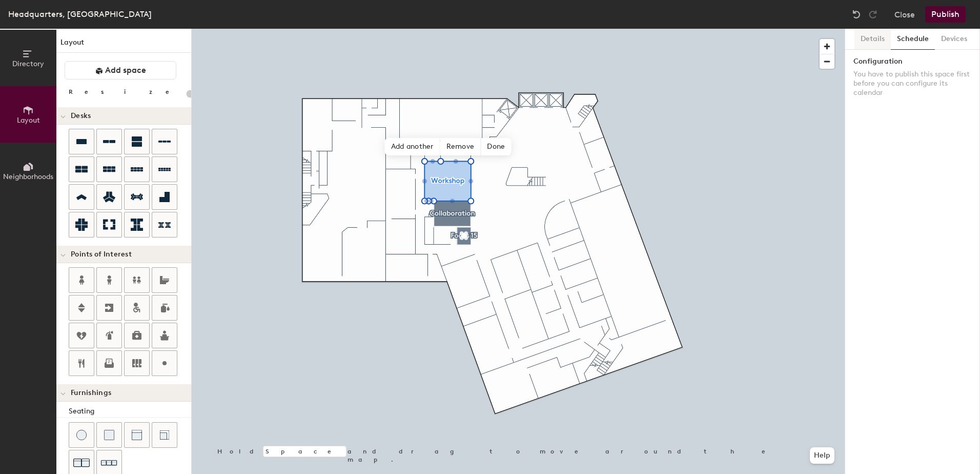
click at [871, 40] on button "Details" at bounding box center [873, 39] width 36 height 21
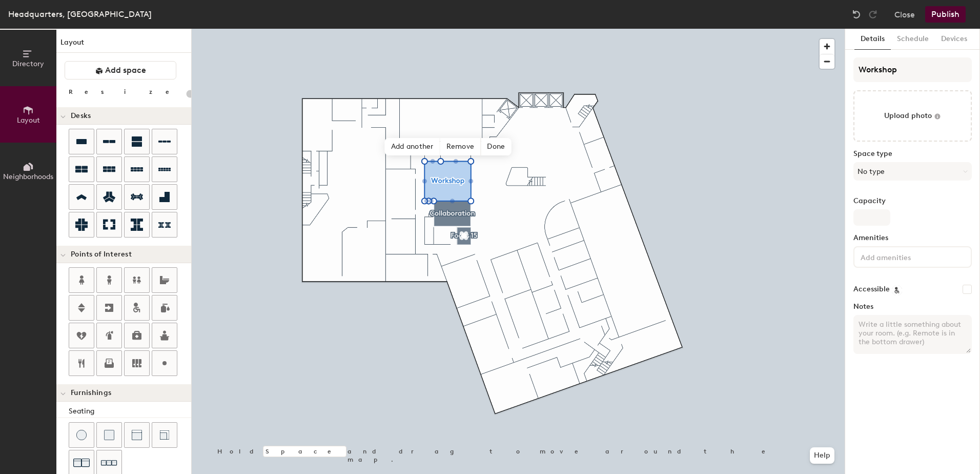
click at [951, 13] on button "Publish" at bounding box center [946, 14] width 41 height 16
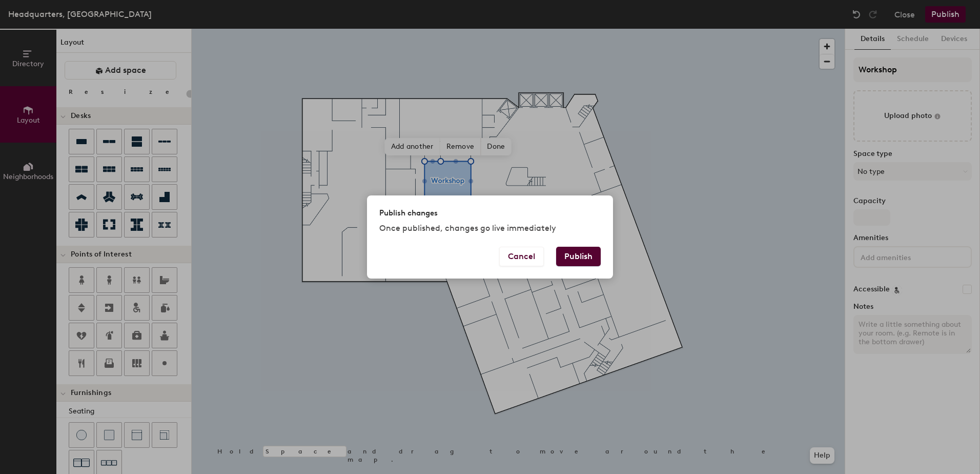
click at [579, 255] on button "Publish" at bounding box center [578, 256] width 45 height 19
type input "20"
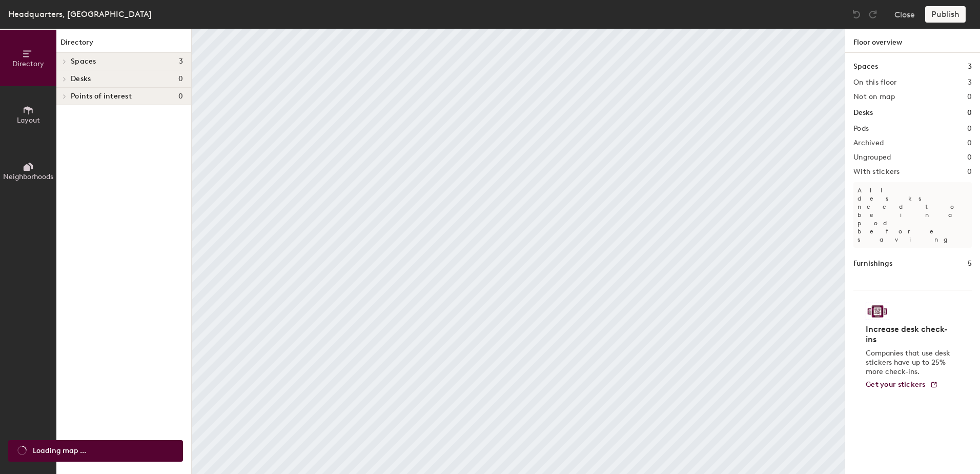
click at [25, 121] on span "Layout" at bounding box center [28, 120] width 23 height 9
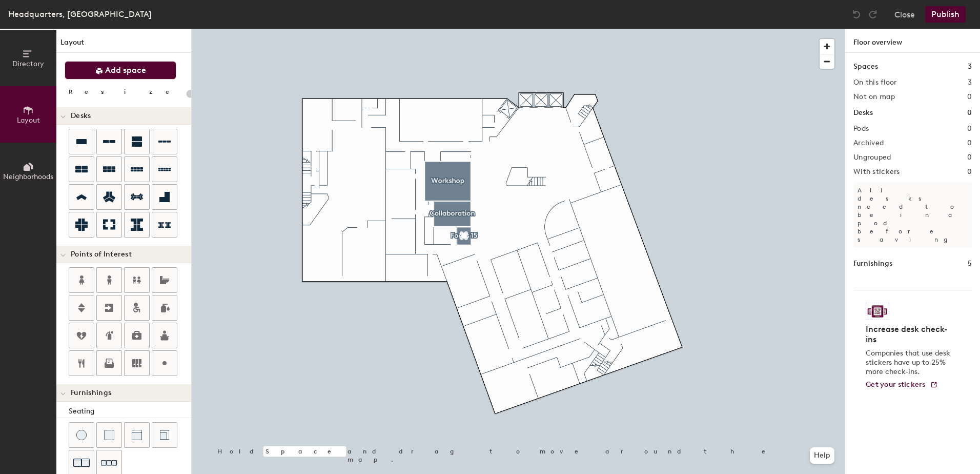
click at [116, 68] on span "Add space" at bounding box center [125, 70] width 41 height 10
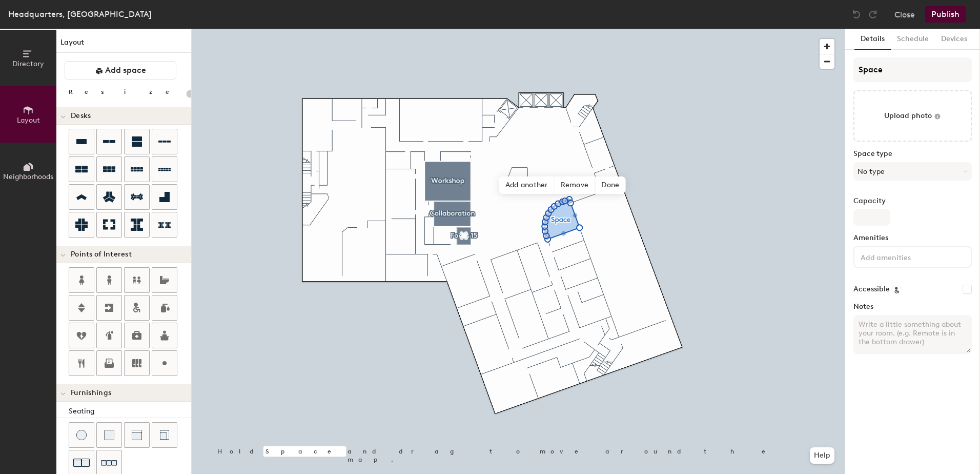
type input "20"
click at [820, 81] on div "Directory Layout Neighborhoods Layout Add space Resize Desks Points of Interest…" at bounding box center [490, 251] width 980 height 445
type input "V"
type input "20"
type input "VR"
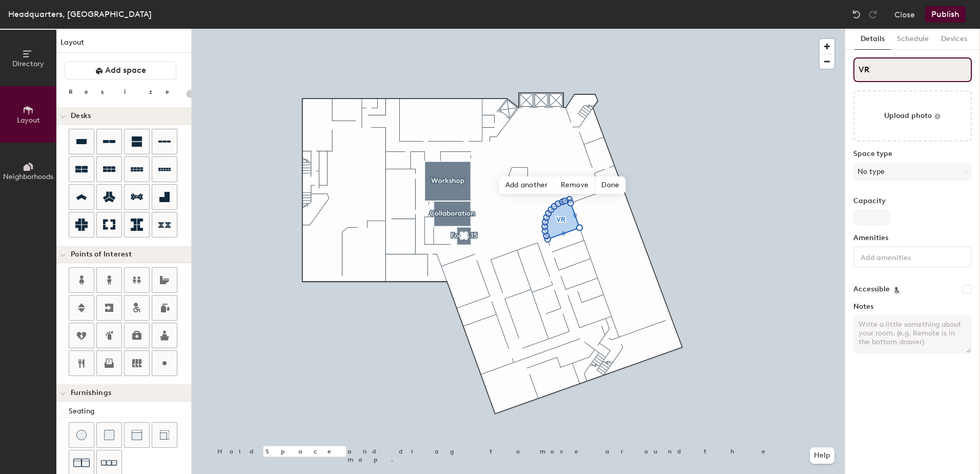
type input "20"
type input "VR"
type input "20"
type input "VR L"
type input "20"
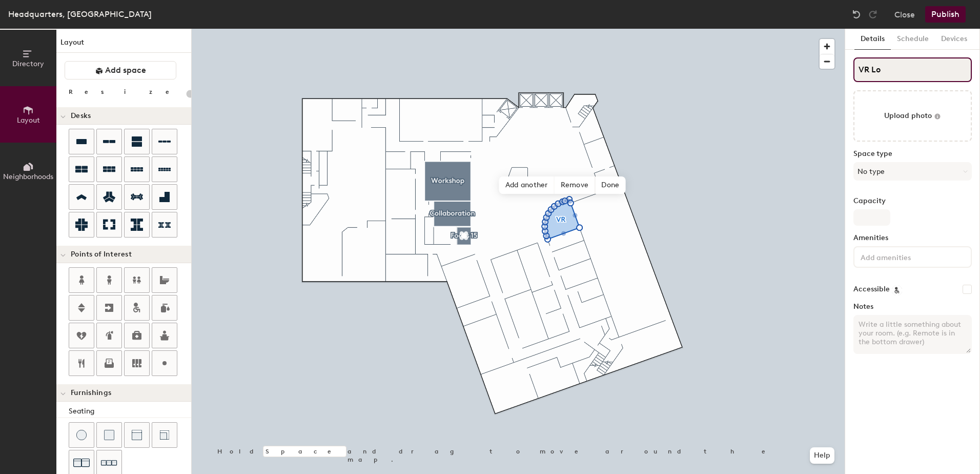
type input "VR Lou"
type input "20"
type input "VR Loung"
type input "20"
type input "VR Lounge"
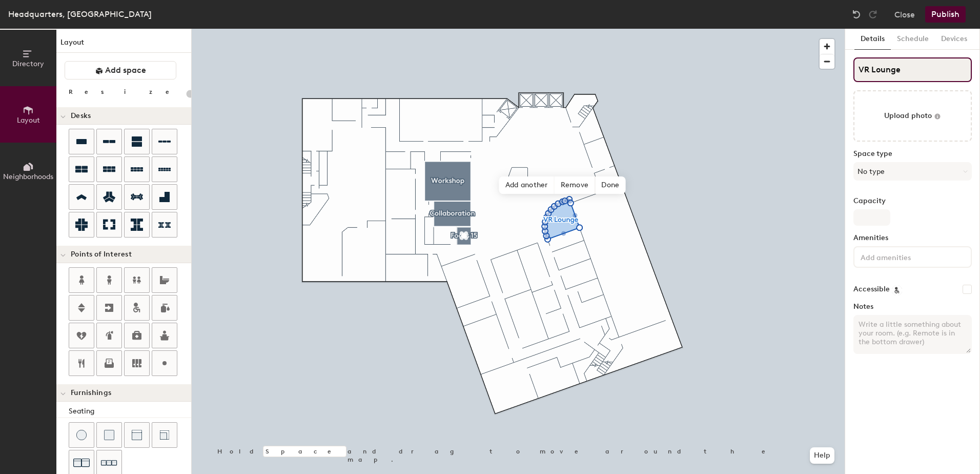
type input "20"
type input "VR Lounge"
click at [946, 14] on button "Publish" at bounding box center [946, 14] width 41 height 16
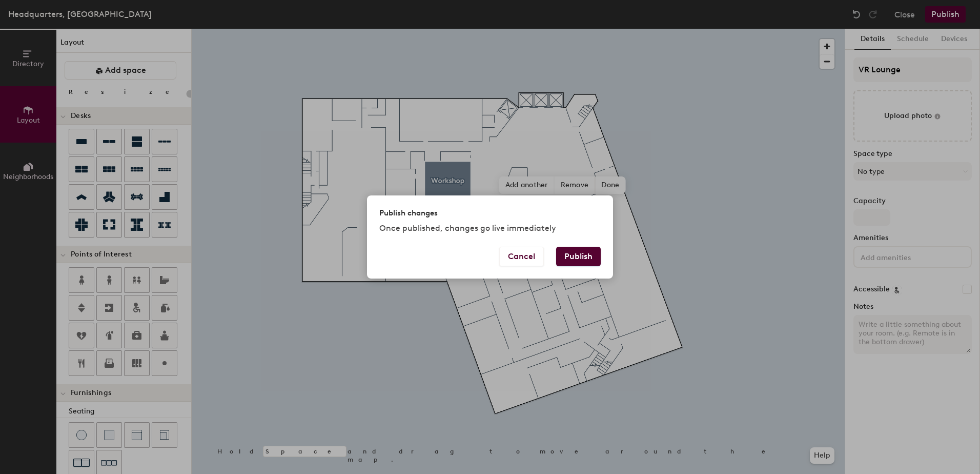
click at [585, 261] on button "Publish" at bounding box center [578, 256] width 45 height 19
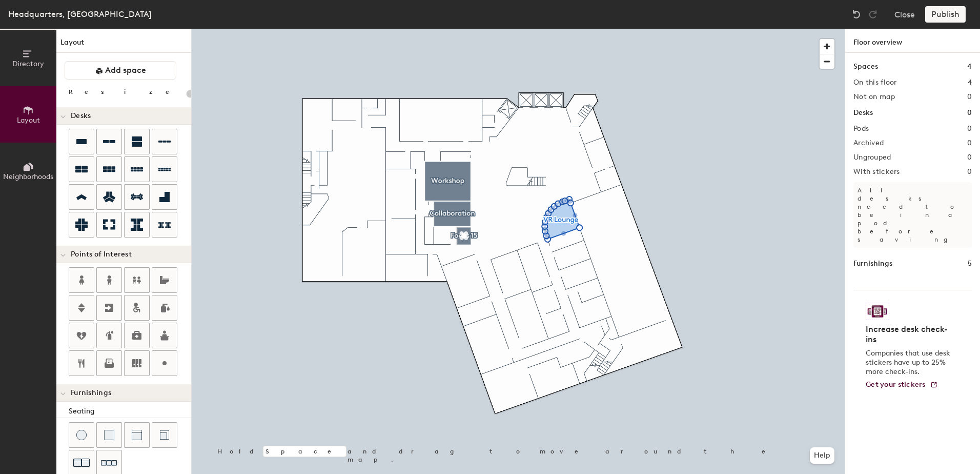
type input "20"
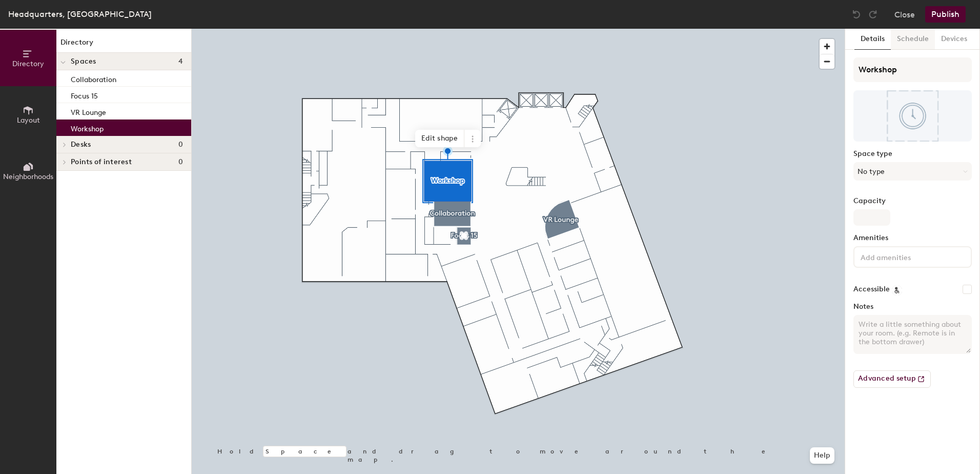
click at [908, 37] on button "Schedule" at bounding box center [913, 39] width 44 height 21
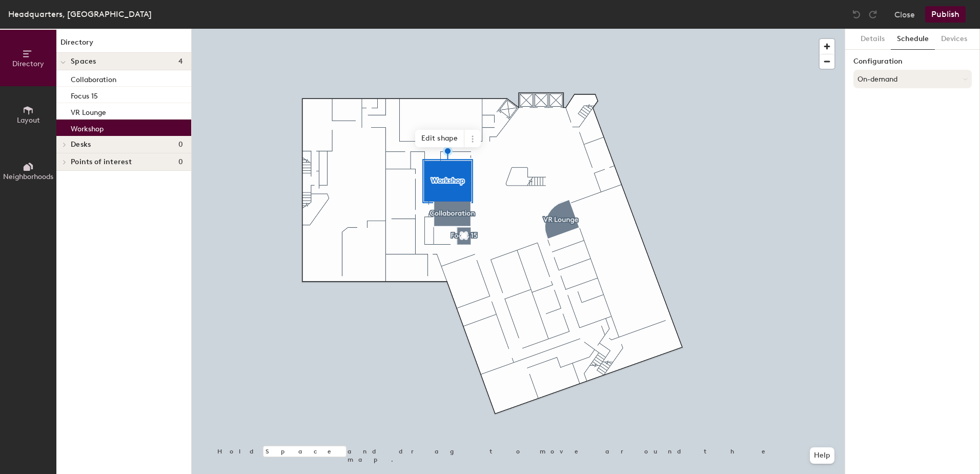
click at [903, 79] on button "On-demand" at bounding box center [913, 79] width 118 height 18
click at [890, 117] on div "Scheduled" at bounding box center [912, 119] width 117 height 15
click at [892, 105] on button "Select account" at bounding box center [913, 101] width 118 height 18
click at [891, 141] on div "Microsoft 365" at bounding box center [912, 142] width 117 height 15
click at [905, 141] on input at bounding box center [913, 141] width 118 height 18
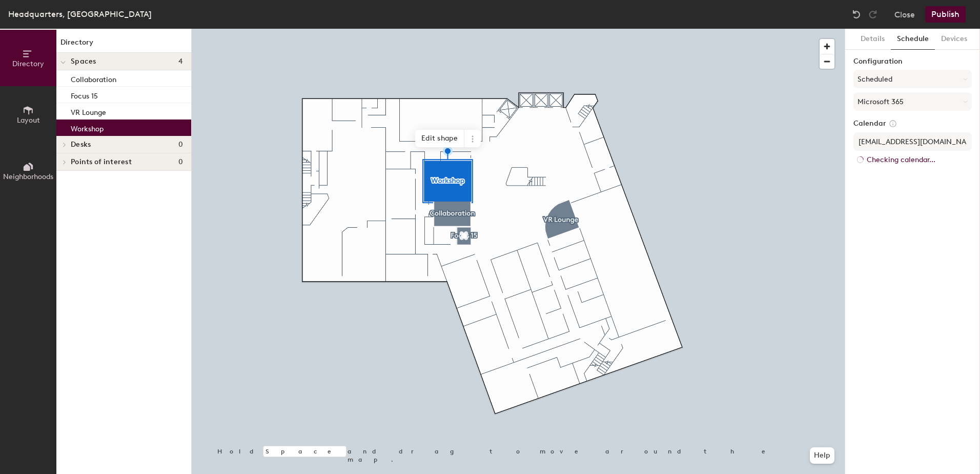
click at [898, 167] on div "Details Schedule Devices Configuration Scheduled Microsoft 365 Calendar worksho…" at bounding box center [913, 251] width 135 height 445
click at [892, 141] on input "workshop@aia.org" at bounding box center [913, 141] width 118 height 18
type input "workshop006@aia.org"
click at [978, 245] on div "Details Schedule Devices Configuration Scheduled Microsoft 365 Calendar worksho…" at bounding box center [913, 251] width 135 height 445
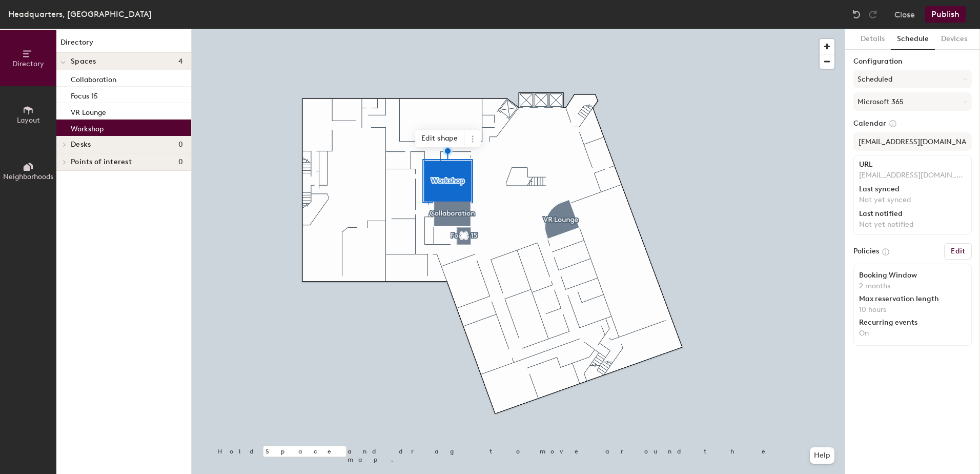
click at [965, 250] on h6 "Edit" at bounding box center [958, 251] width 14 height 8
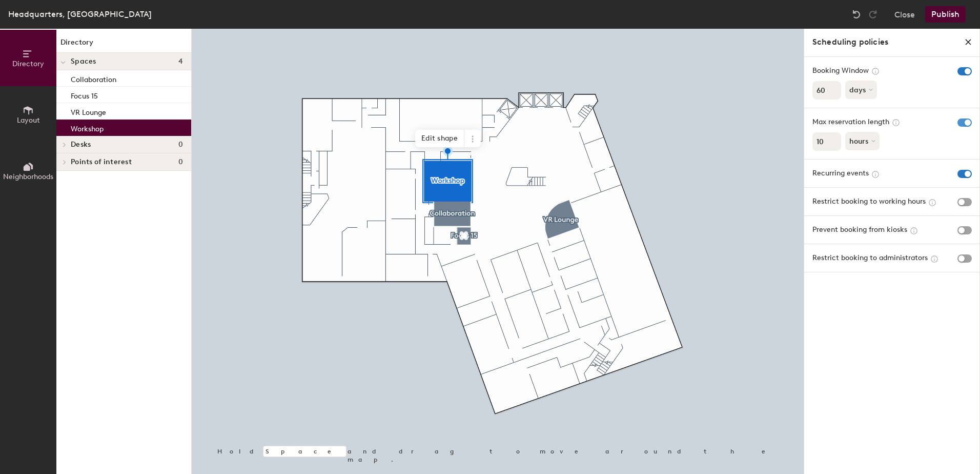
click at [967, 126] on span "button" at bounding box center [965, 122] width 14 height 8
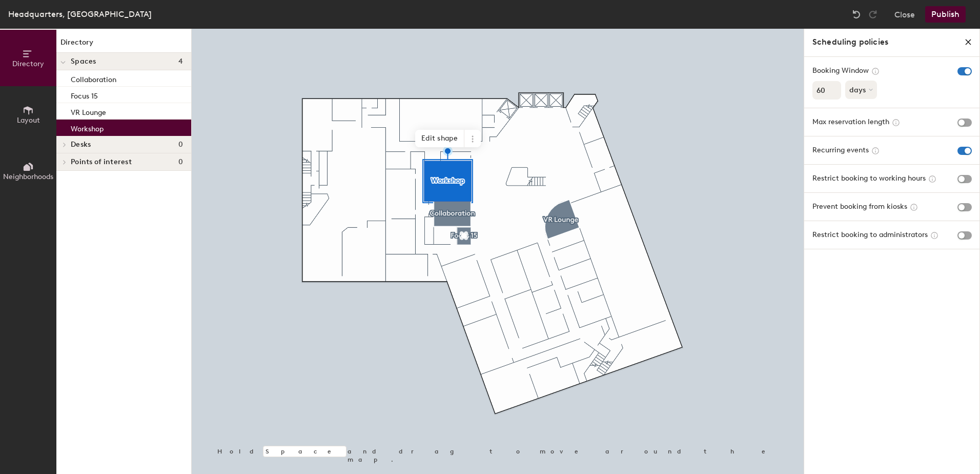
click at [789, 94] on div "Directory Layout Neighborhoods Directory Spaces 4 Collaboration Focus 15 VR Lou…" at bounding box center [490, 251] width 980 height 445
type input "365"
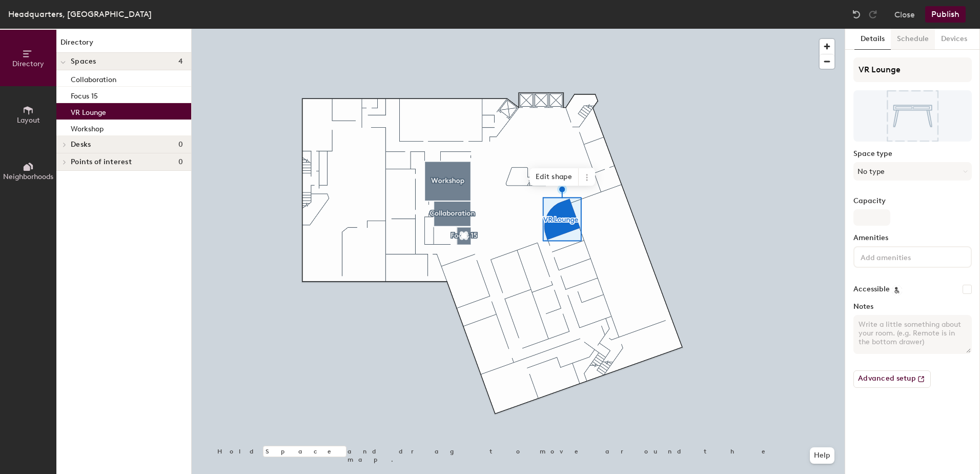
click at [908, 37] on button "Schedule" at bounding box center [913, 39] width 44 height 21
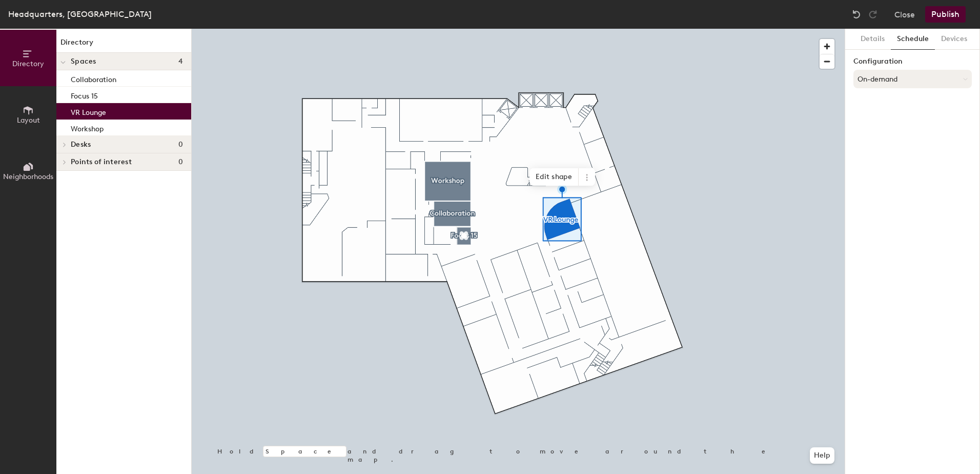
click at [903, 82] on button "On-demand" at bounding box center [913, 79] width 118 height 18
click at [888, 117] on div "Scheduled" at bounding box center [912, 119] width 117 height 15
click at [895, 105] on button "Select account" at bounding box center [913, 101] width 118 height 18
click at [888, 143] on div "Microsoft 365" at bounding box center [912, 142] width 117 height 15
click at [893, 145] on input at bounding box center [913, 141] width 118 height 18
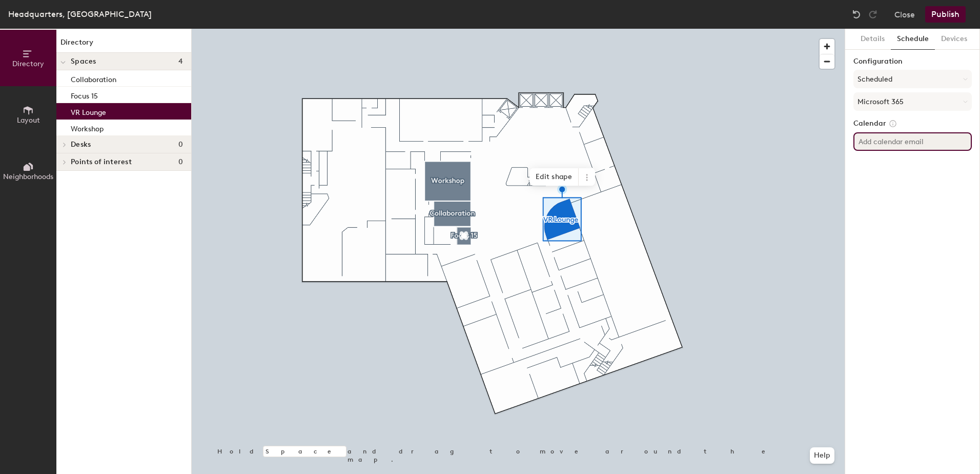
paste input "VRCollabRoom033@aia.org"
type input "VRCollabRoom033@aia.org"
click at [898, 201] on div "Details Schedule Devices Configuration Scheduled Microsoft 365 Calendar VRColla…" at bounding box center [913, 251] width 135 height 445
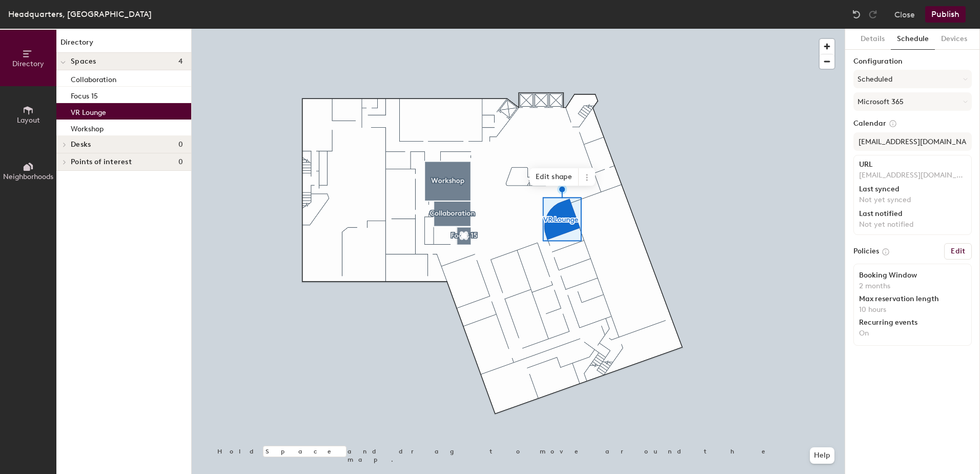
click at [957, 248] on h6 "Edit" at bounding box center [958, 251] width 14 height 8
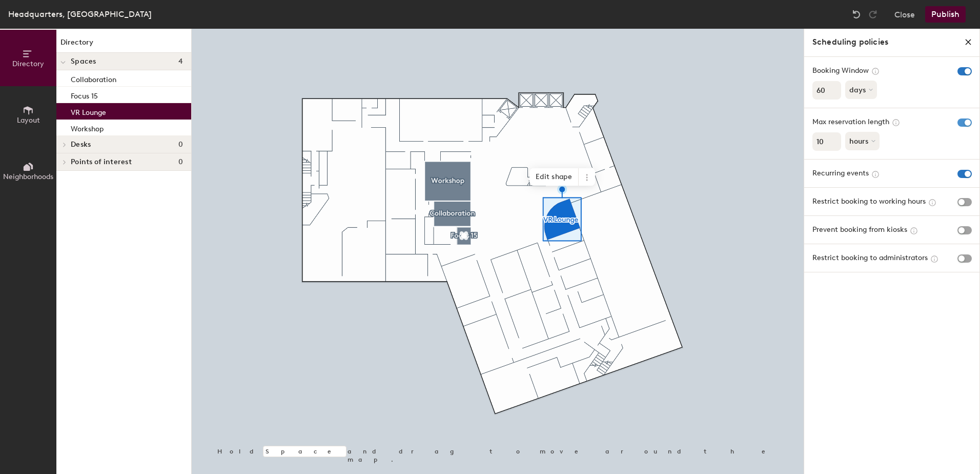
click at [965, 121] on span "button" at bounding box center [965, 122] width 14 height 8
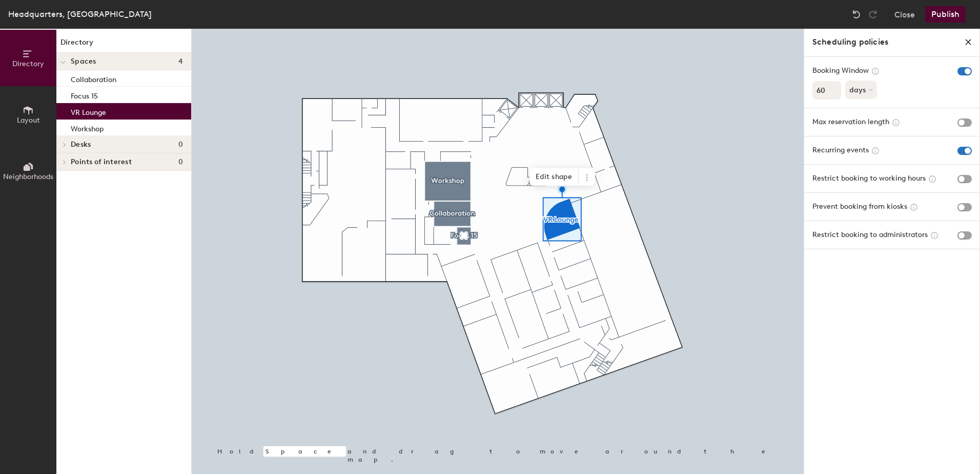
click at [759, 95] on div "Directory Layout Neighborhoods Directory Spaces 4 Collaboration Focus 15 VR Lou…" at bounding box center [490, 251] width 980 height 445
type input "365"
click at [944, 14] on button "Publish" at bounding box center [946, 14] width 41 height 16
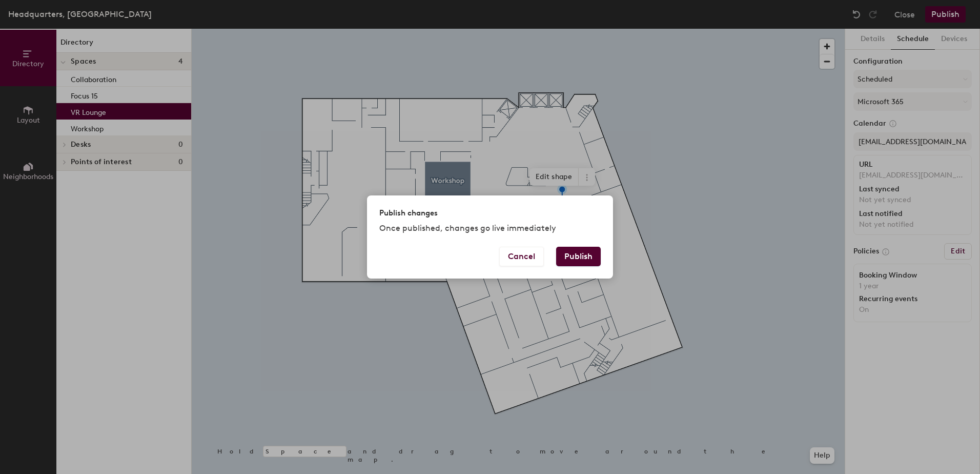
click at [590, 259] on button "Publish" at bounding box center [578, 256] width 45 height 19
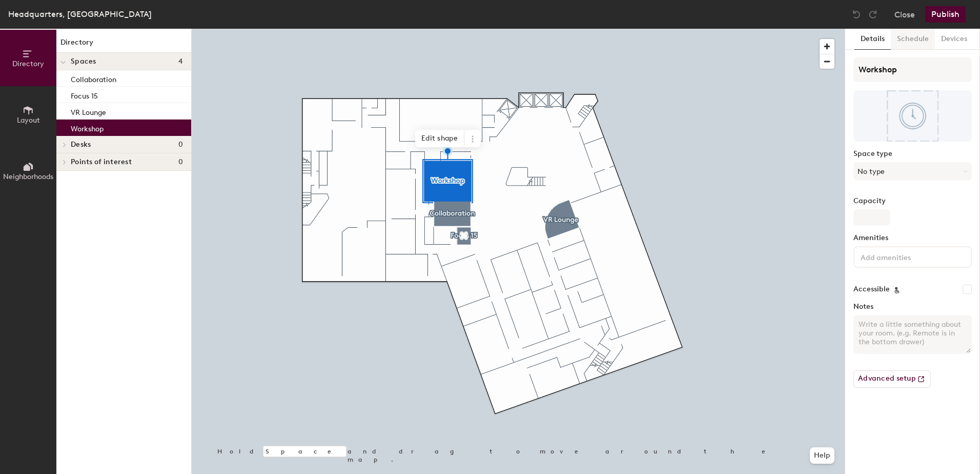
click at [911, 39] on button "Schedule" at bounding box center [913, 39] width 44 height 21
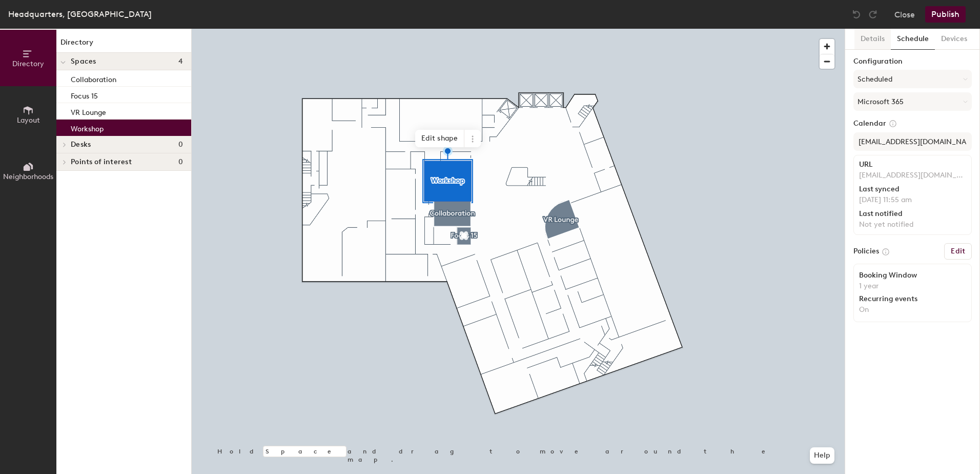
click at [870, 38] on button "Details" at bounding box center [873, 39] width 36 height 21
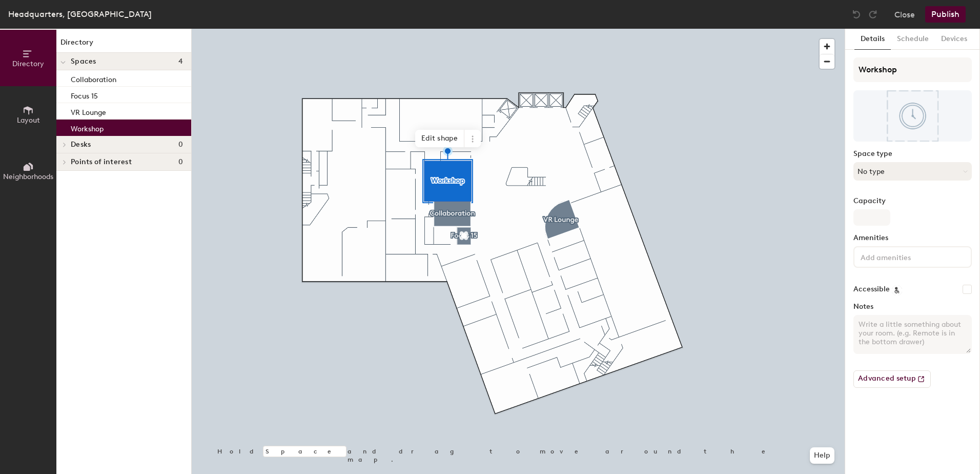
click at [962, 172] on button "No type" at bounding box center [913, 171] width 118 height 18
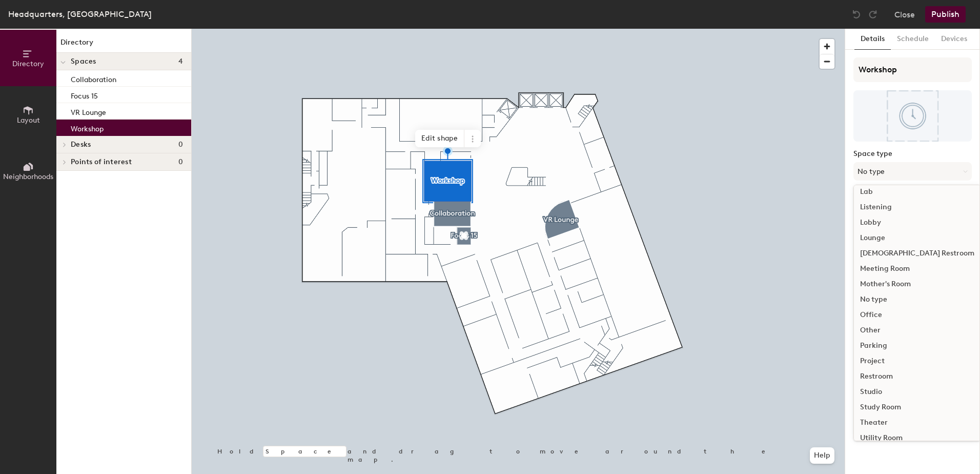
scroll to position [230, 0]
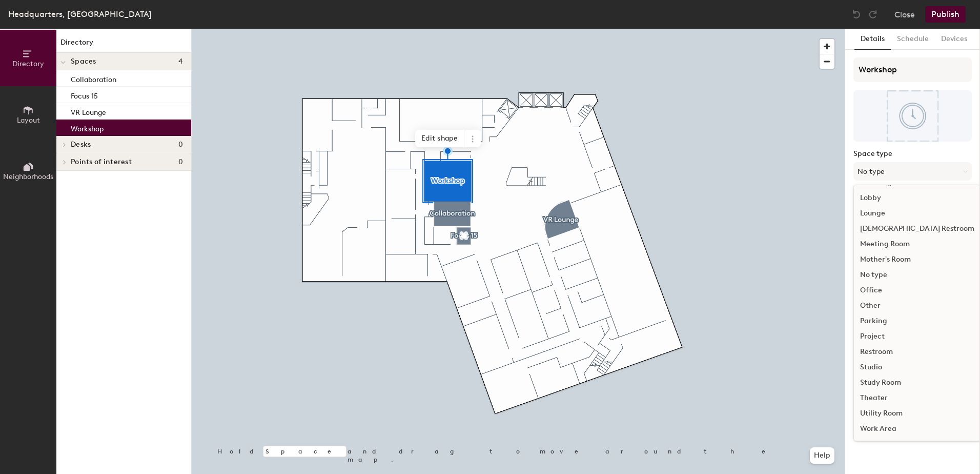
click at [889, 430] on div "Work Area" at bounding box center [917, 428] width 127 height 15
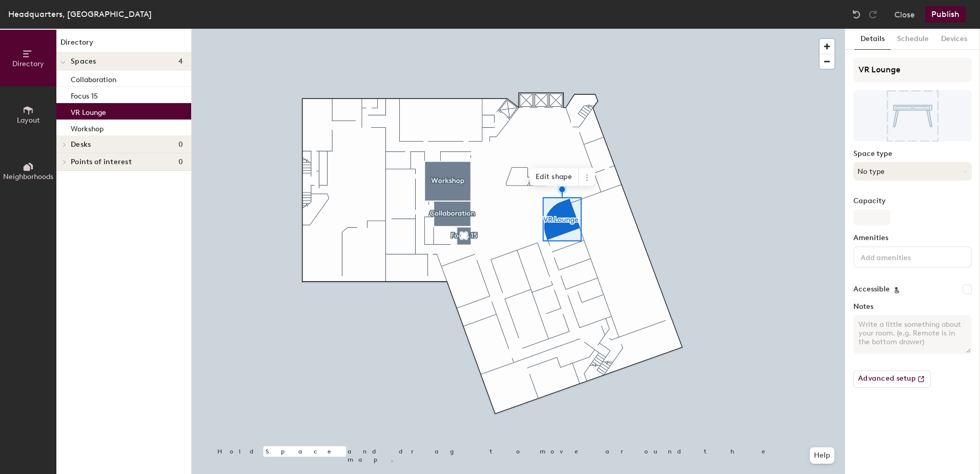
click at [913, 169] on button "No type" at bounding box center [913, 171] width 118 height 18
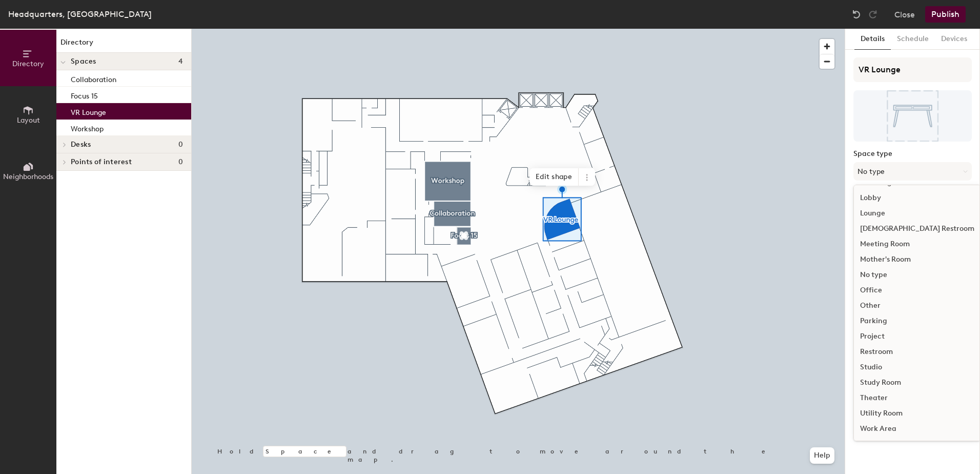
click at [872, 368] on div "Studio" at bounding box center [917, 366] width 127 height 15
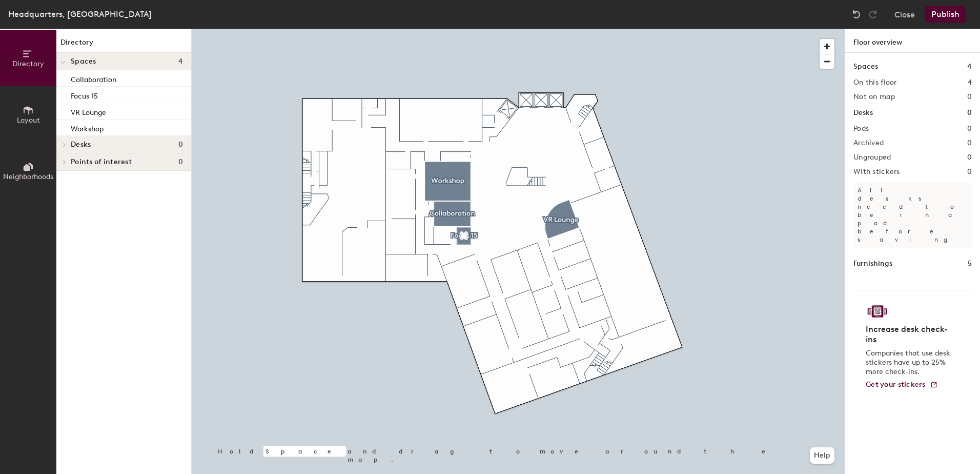
click at [951, 14] on button "Publish" at bounding box center [946, 14] width 41 height 16
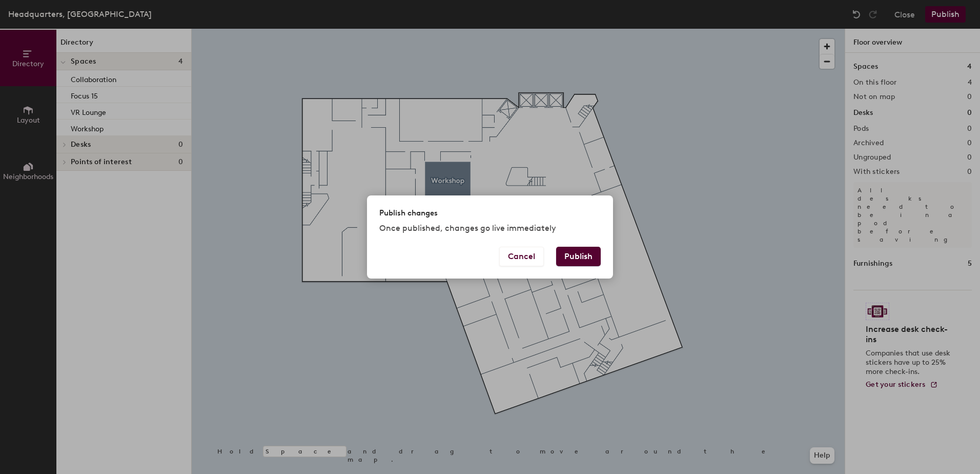
click at [593, 256] on button "Publish" at bounding box center [578, 256] width 45 height 19
